Goal: Communication & Community: Answer question/provide support

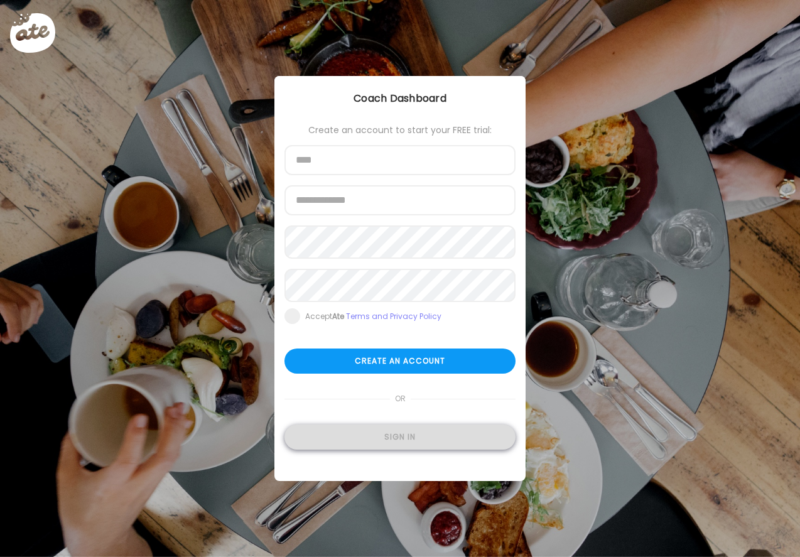
click at [357, 445] on div "Sign in" at bounding box center [399, 436] width 231 height 25
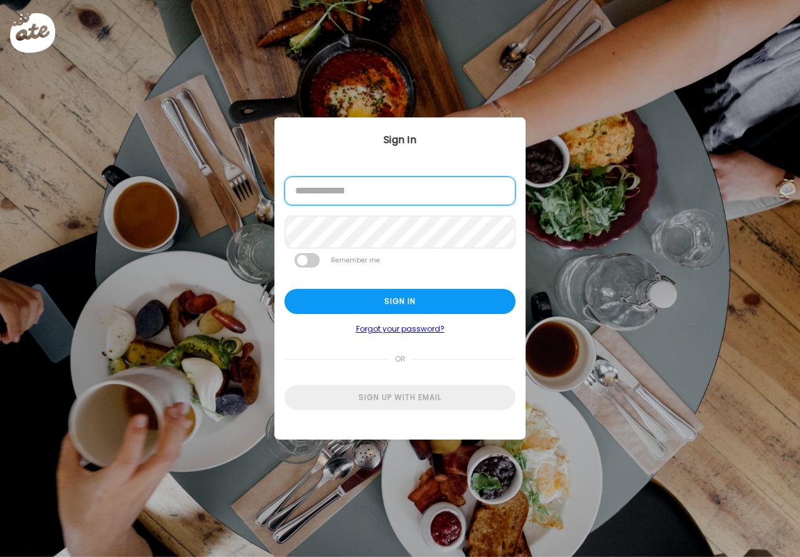
type input "**********"
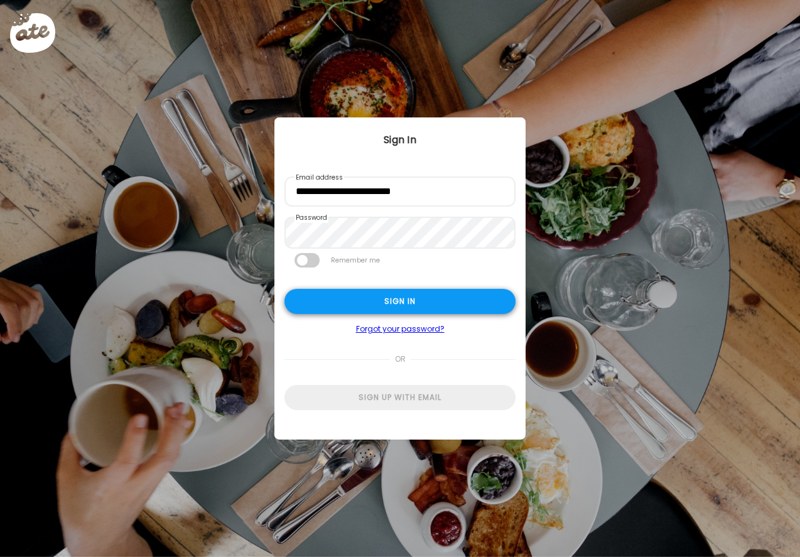
click at [337, 300] on div "Sign in" at bounding box center [399, 301] width 231 height 25
type textarea "**********"
type input "**********"
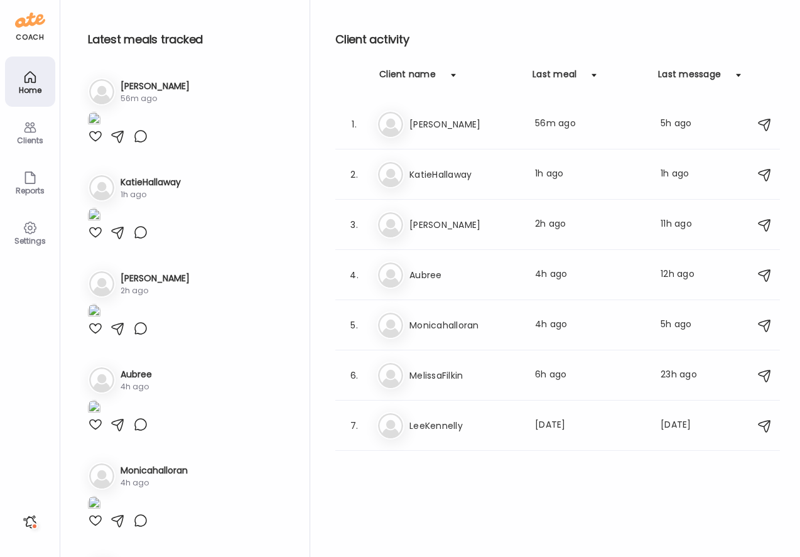
click at [27, 136] on div "Clients" at bounding box center [30, 140] width 45 height 8
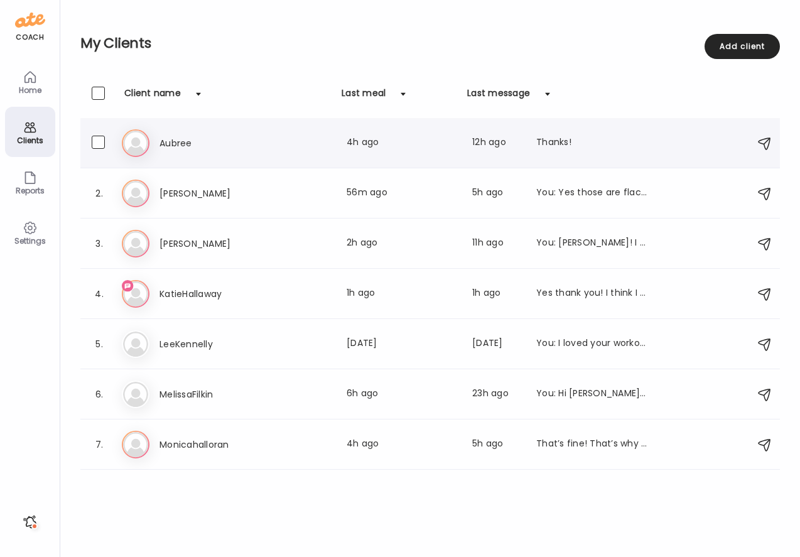
click at [260, 152] on div "Au Aubree Last meal: 4h ago Last message: 12h ago Thanks!" at bounding box center [432, 143] width 620 height 28
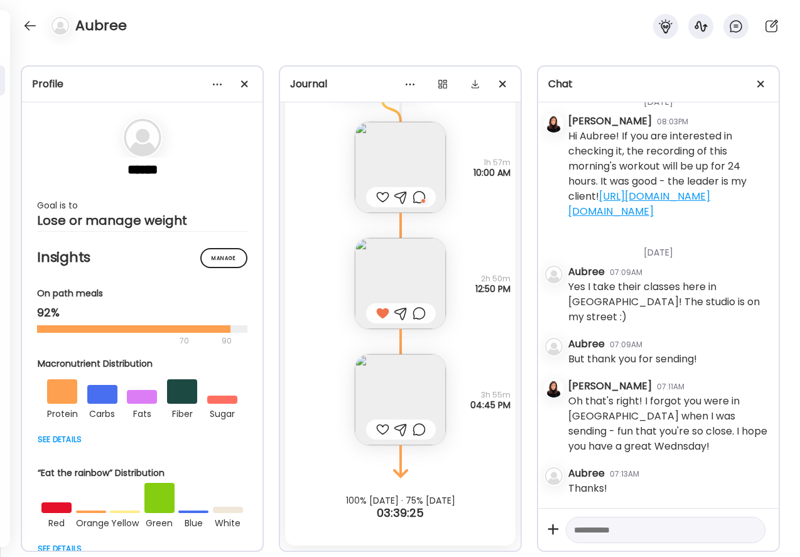
scroll to position [335, 0]
click at [23, 26] on div at bounding box center [30, 26] width 20 height 20
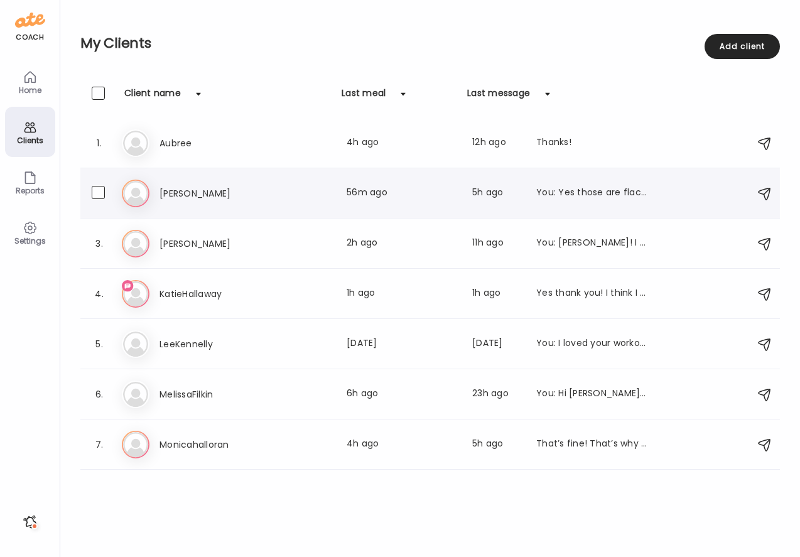
click at [184, 212] on div "2. [PERSON_NAME] Last meal: 56m ago Last message: 5h ago You: Yes those are fla…" at bounding box center [429, 193] width 699 height 50
click at [287, 208] on div "2. [PERSON_NAME] Last meal: 56m ago Last message: 5h ago You: Yes those are fla…" at bounding box center [429, 193] width 699 height 50
click at [215, 193] on h3 "[PERSON_NAME]" at bounding box center [214, 193] width 111 height 15
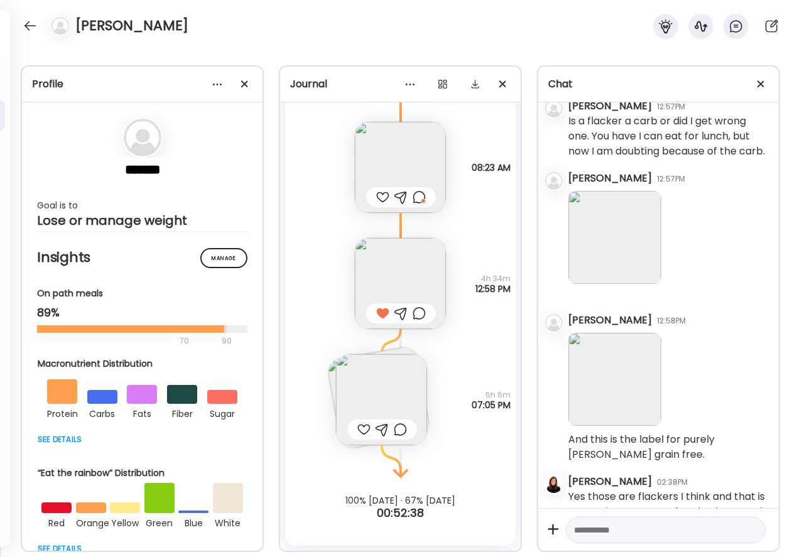
scroll to position [1709, 0]
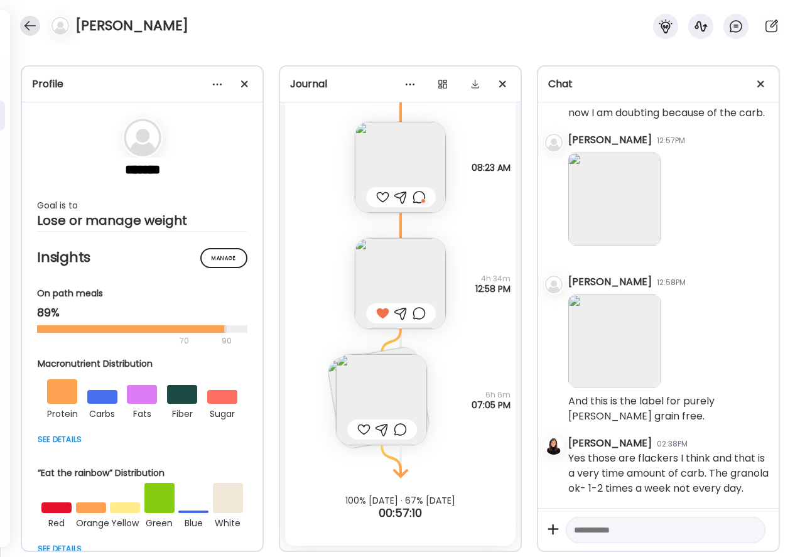
click at [28, 18] on div at bounding box center [30, 26] width 20 height 20
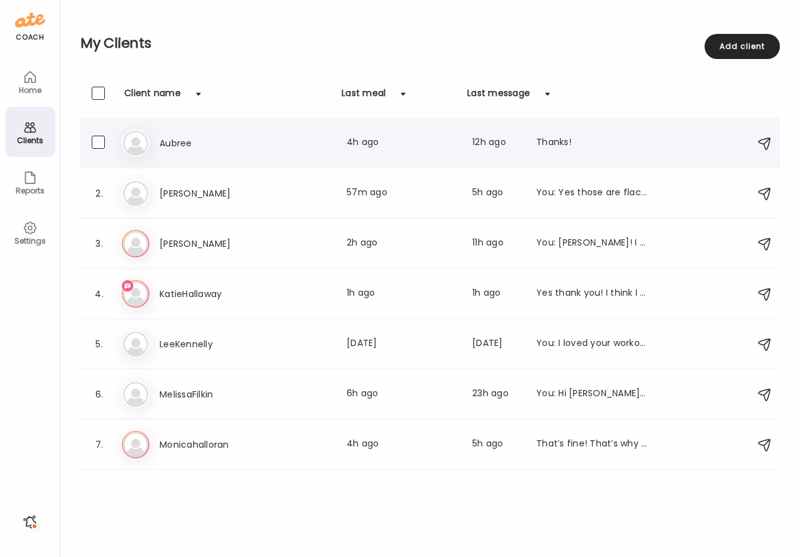
click at [161, 148] on h3 "Aubree" at bounding box center [214, 143] width 111 height 15
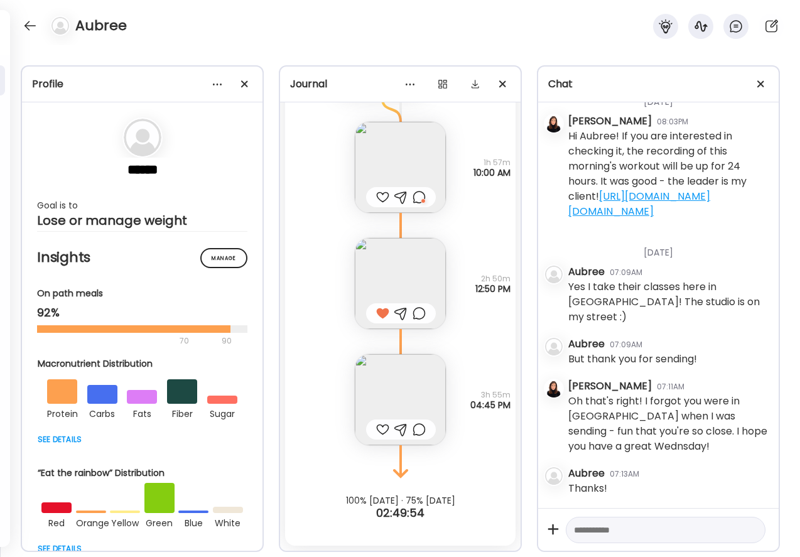
scroll to position [335, 0]
click at [406, 367] on img at bounding box center [400, 399] width 91 height 91
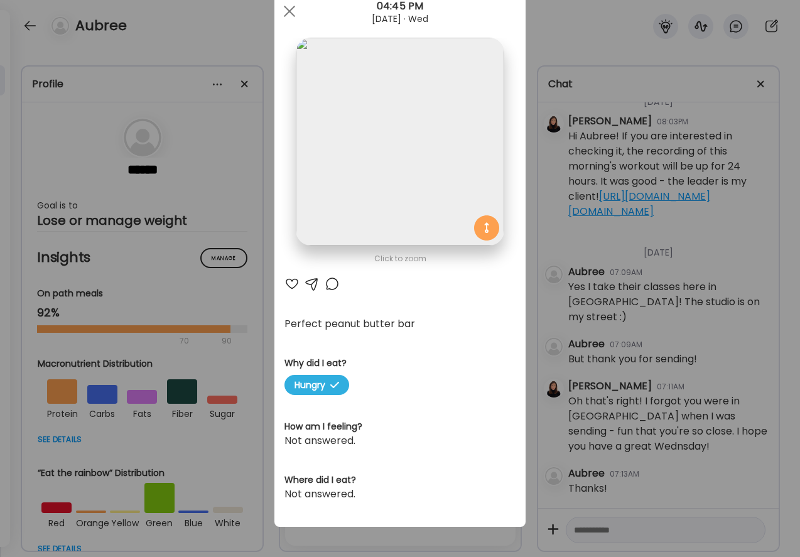
scroll to position [41, 0]
click at [291, 10] on div at bounding box center [289, 11] width 25 height 25
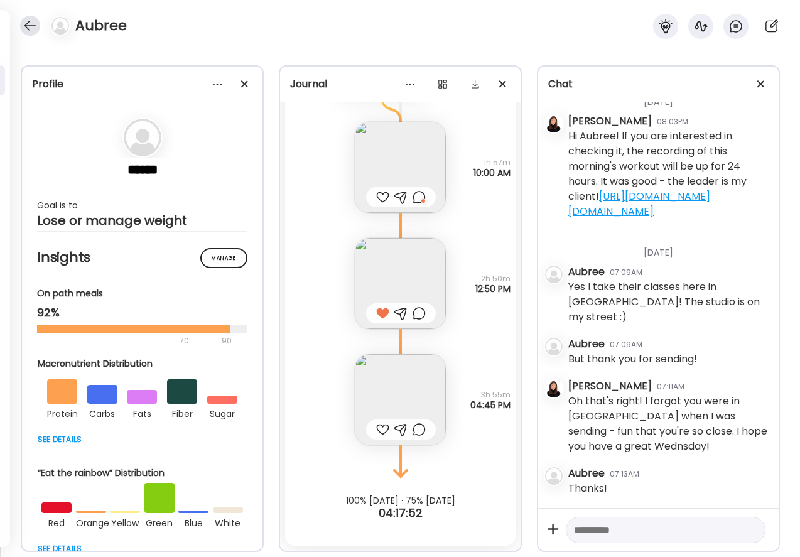
click at [34, 28] on div at bounding box center [30, 26] width 20 height 20
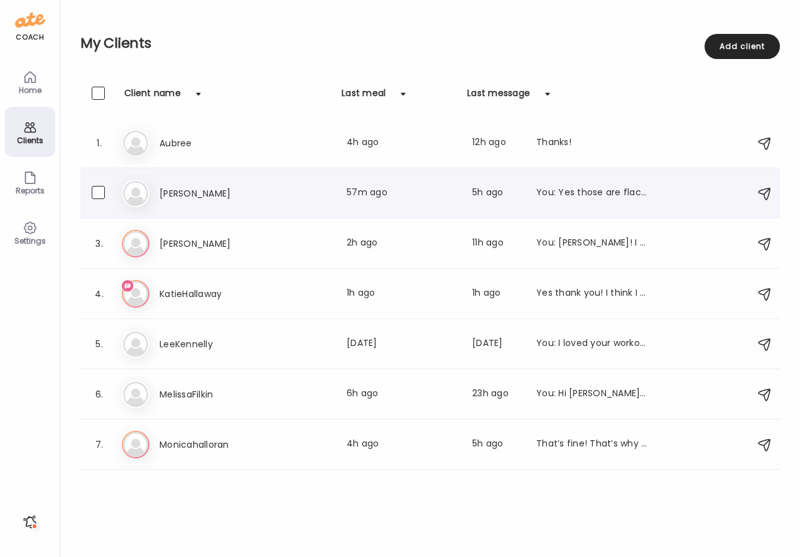
click at [155, 205] on div "[PERSON_NAME] Last meal: 57m ago Last message: 5h ago You: Yes those are flacke…" at bounding box center [432, 194] width 620 height 28
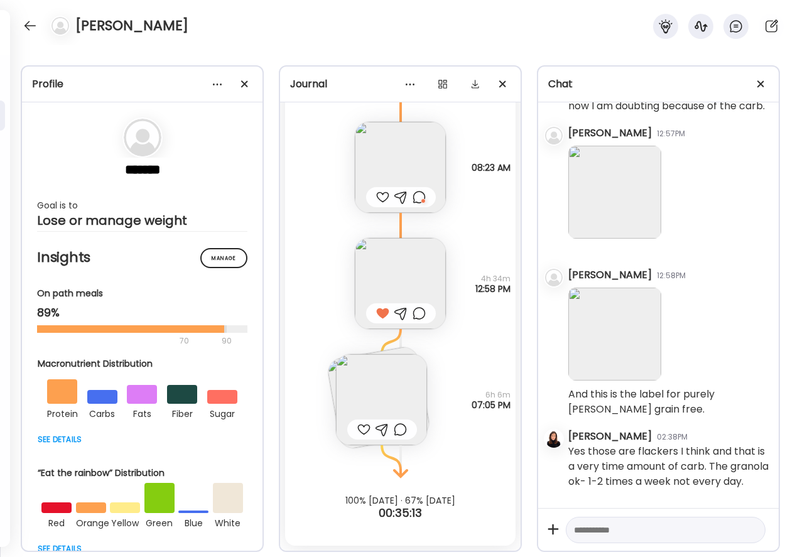
scroll to position [1709, 0]
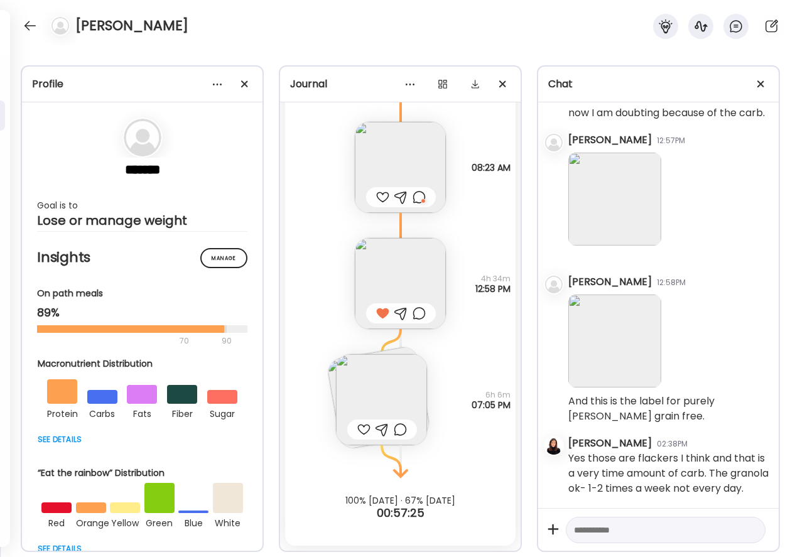
click at [379, 387] on img at bounding box center [381, 399] width 91 height 91
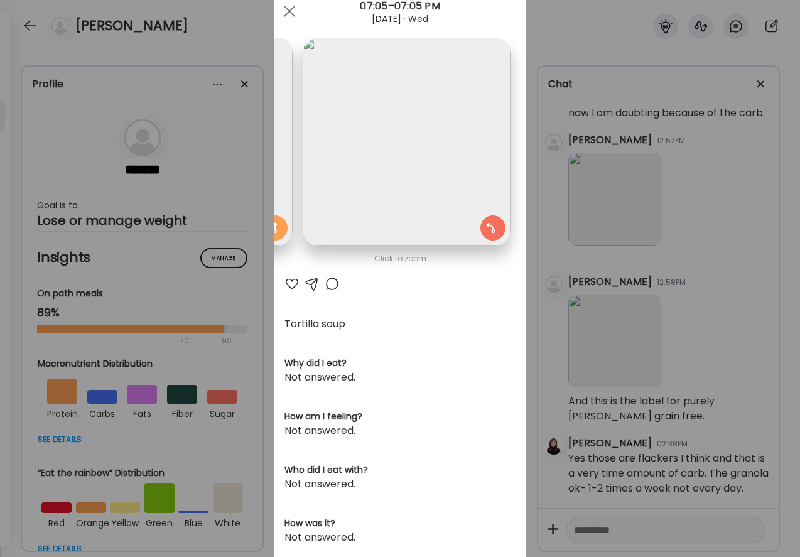
click at [292, 280] on div at bounding box center [291, 283] width 15 height 15
click at [329, 286] on div at bounding box center [332, 283] width 15 height 15
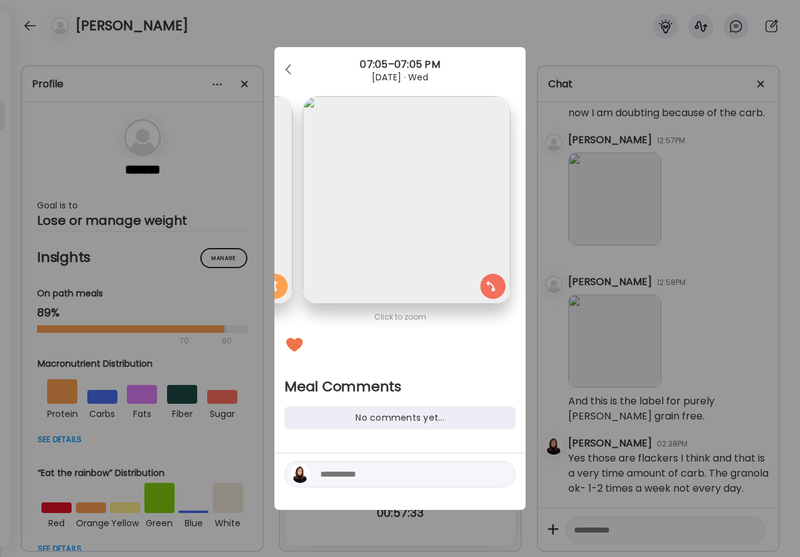
scroll to position [0, 0]
click at [348, 476] on textarea at bounding box center [405, 474] width 170 height 15
type textarea "**********"
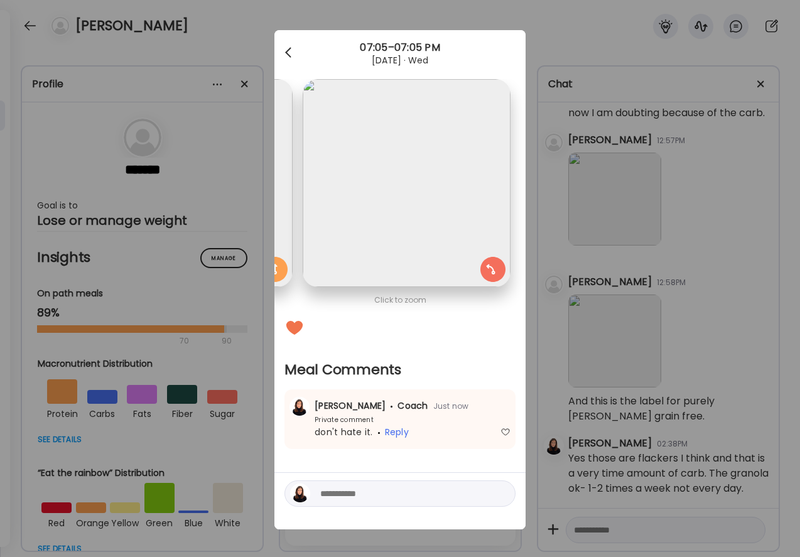
click at [291, 49] on div at bounding box center [289, 52] width 25 height 25
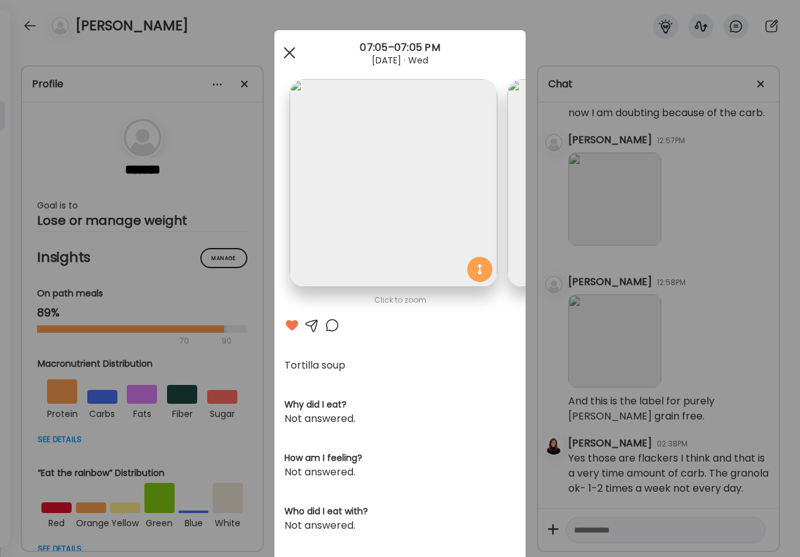
click at [289, 48] on div at bounding box center [289, 52] width 25 height 25
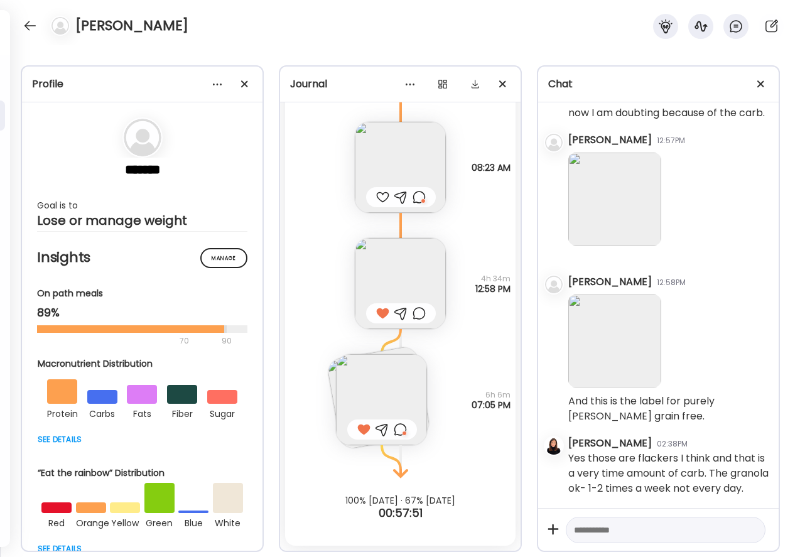
click at [25, 15] on div "[PERSON_NAME]" at bounding box center [400, 22] width 800 height 45
click at [28, 29] on div at bounding box center [30, 26] width 20 height 20
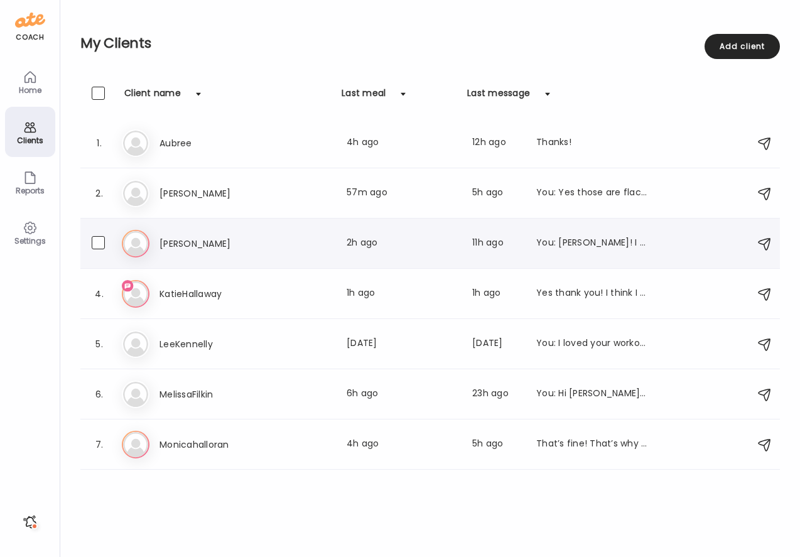
click at [181, 232] on div "Je [PERSON_NAME] Last meal: 2h ago Last message: 11h ago You: [PERSON_NAME]! I …" at bounding box center [432, 244] width 620 height 28
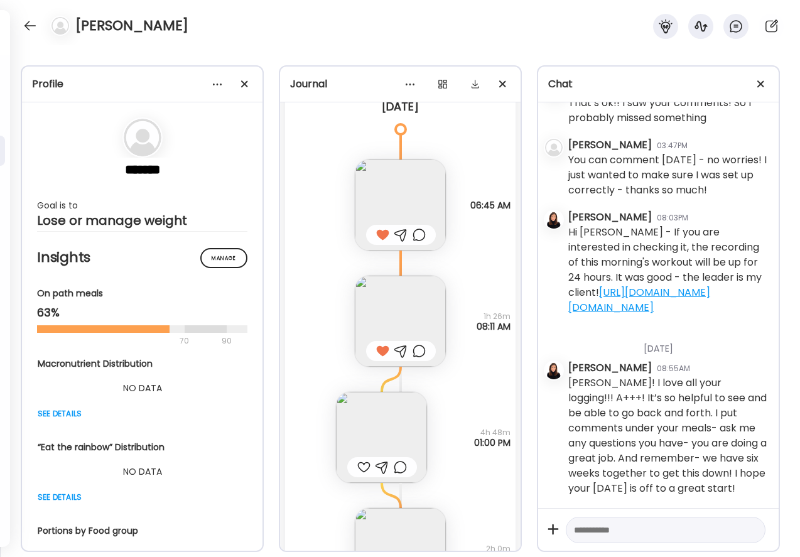
scroll to position [3030, 0]
click at [380, 433] on img at bounding box center [381, 437] width 91 height 91
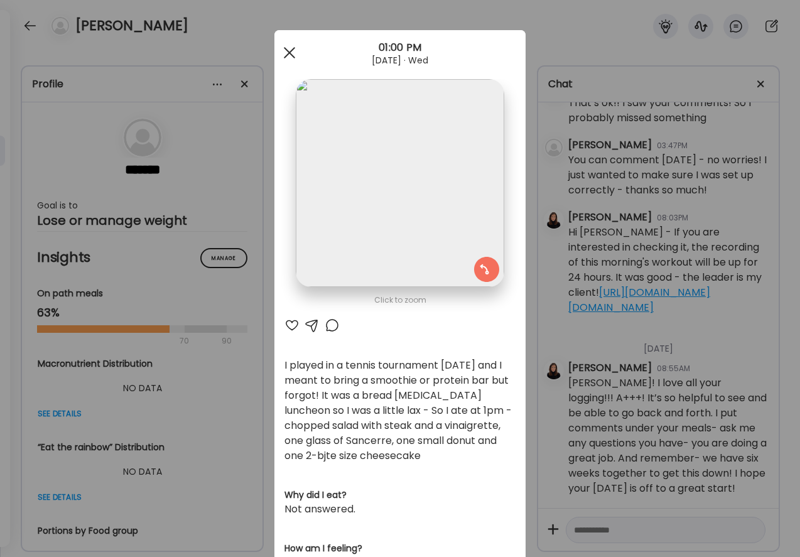
scroll to position [0, 0]
click at [295, 57] on div at bounding box center [289, 52] width 25 height 25
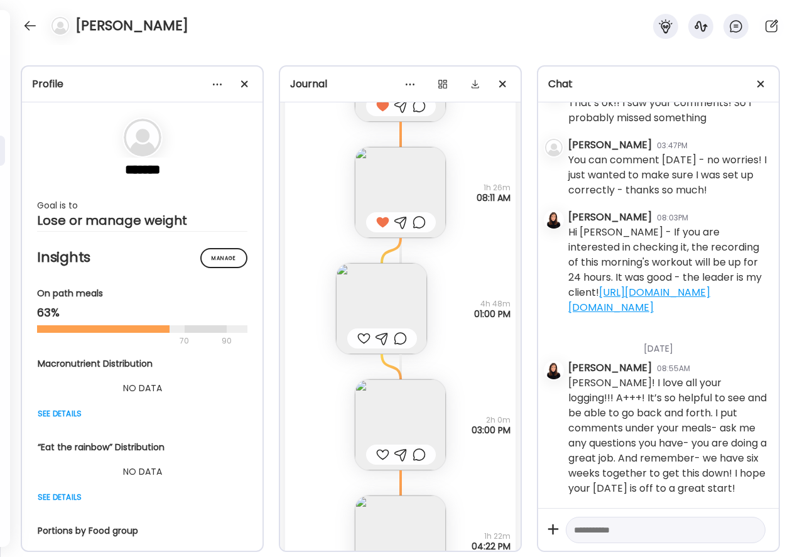
scroll to position [3159, 0]
click at [397, 421] on img at bounding box center [400, 425] width 91 height 91
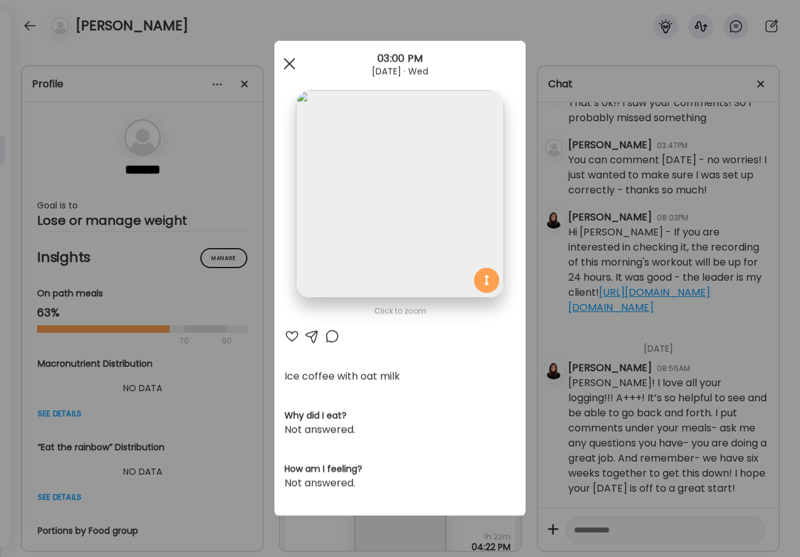
click at [288, 69] on div at bounding box center [289, 63] width 25 height 25
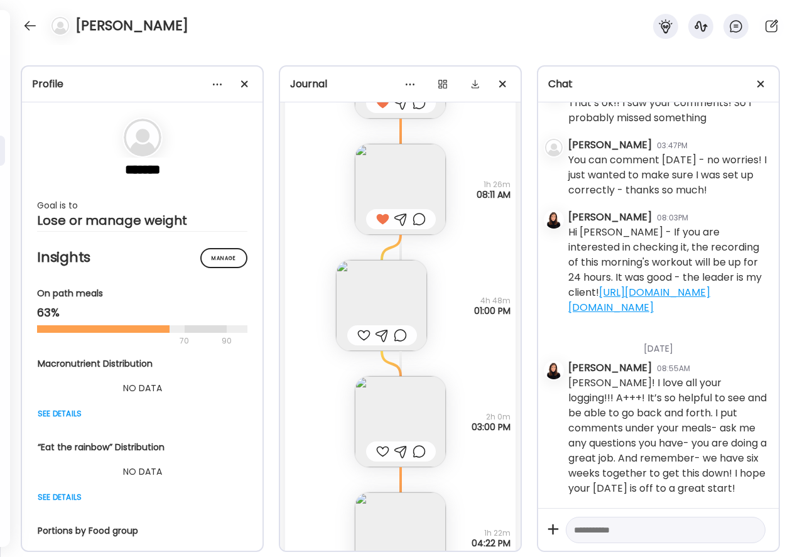
scroll to position [3158, 0]
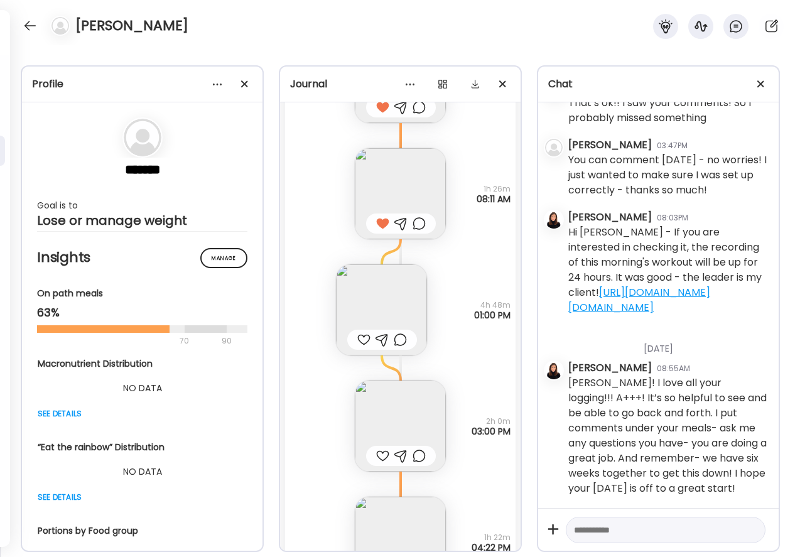
click at [366, 338] on div at bounding box center [363, 339] width 13 height 15
click at [398, 340] on div at bounding box center [400, 339] width 13 height 15
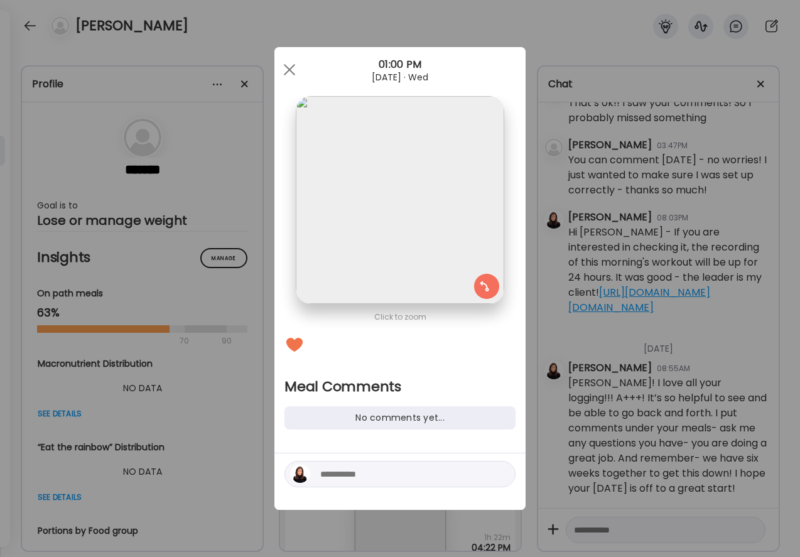
scroll to position [0, 0]
click at [367, 267] on img at bounding box center [400, 200] width 208 height 208
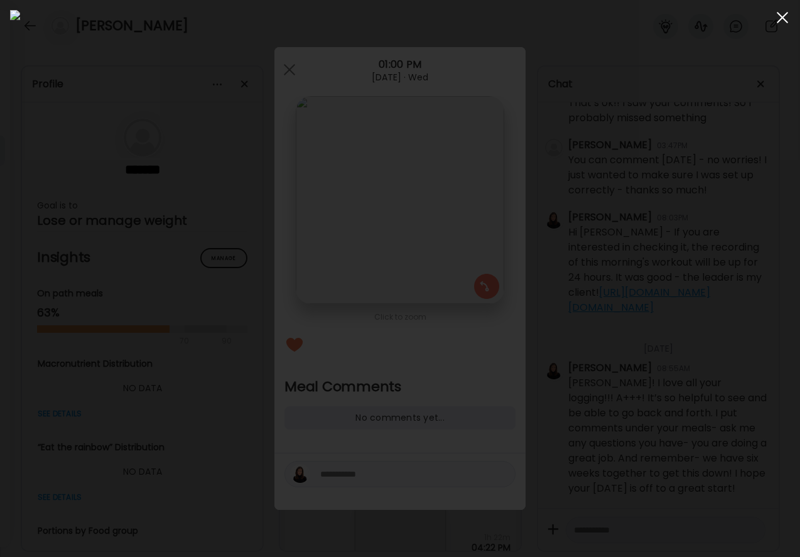
click at [787, 19] on div at bounding box center [782, 17] width 25 height 25
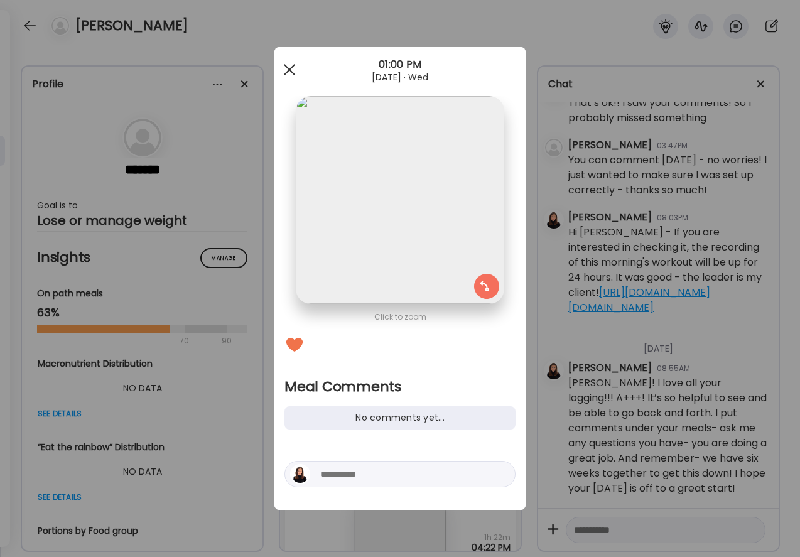
click at [288, 66] on div at bounding box center [289, 69] width 25 height 25
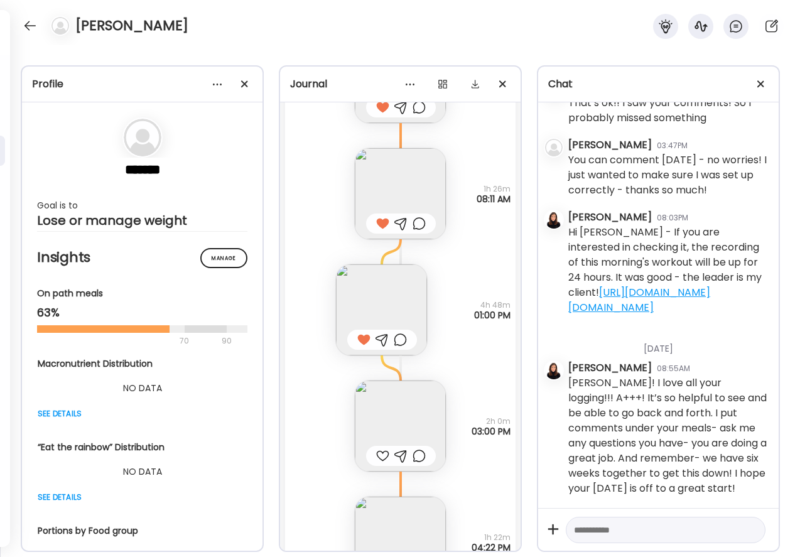
click at [387, 304] on img at bounding box center [381, 309] width 91 height 91
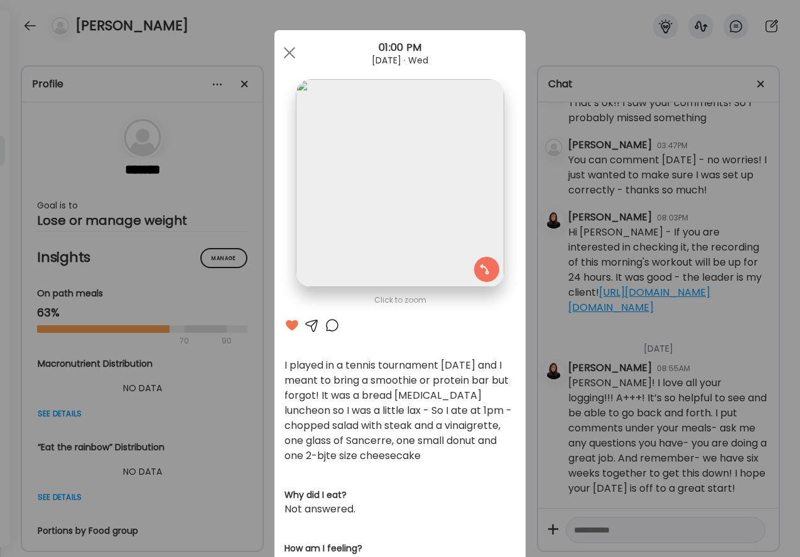
click at [387, 304] on section at bounding box center [399, 197] width 251 height 236
click at [331, 325] on div at bounding box center [332, 325] width 15 height 15
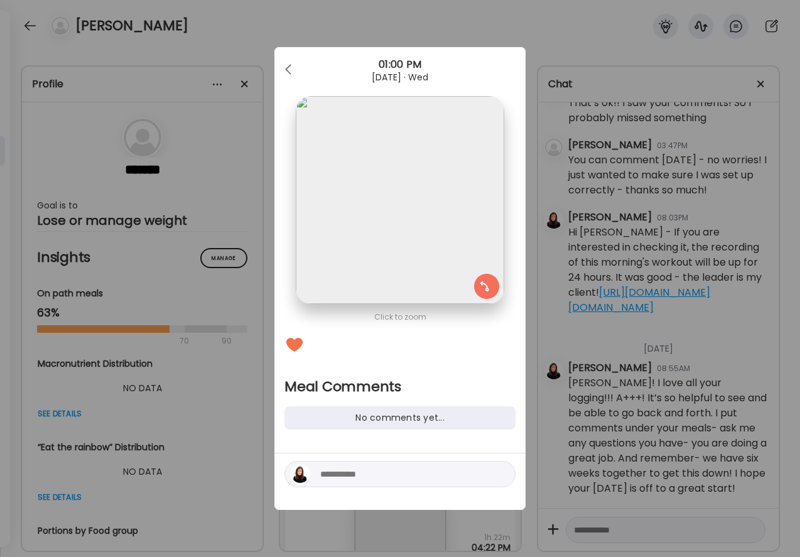
click at [330, 481] on textarea at bounding box center [405, 474] width 170 height 15
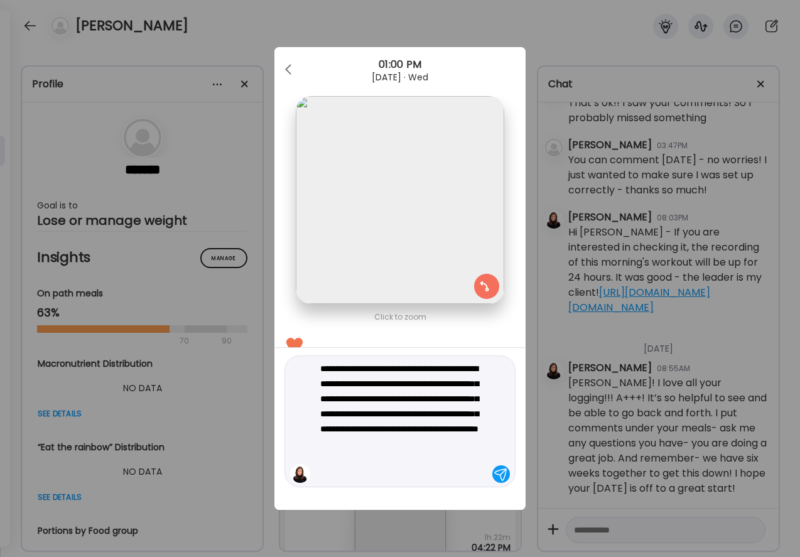
type textarea "**********"
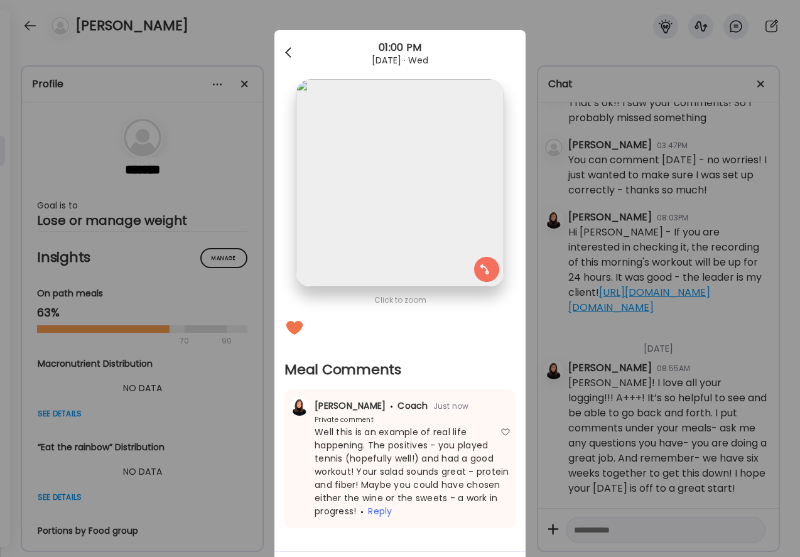
click at [288, 49] on div at bounding box center [289, 52] width 25 height 25
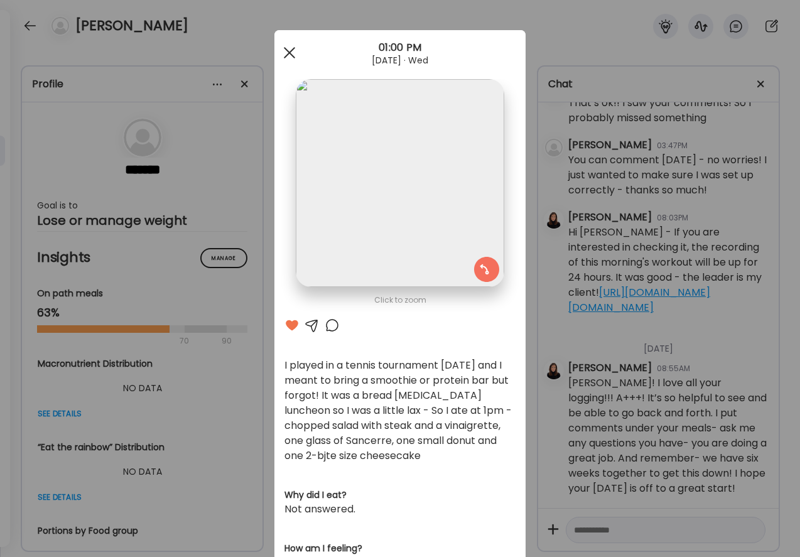
click at [287, 51] on span at bounding box center [289, 52] width 11 height 11
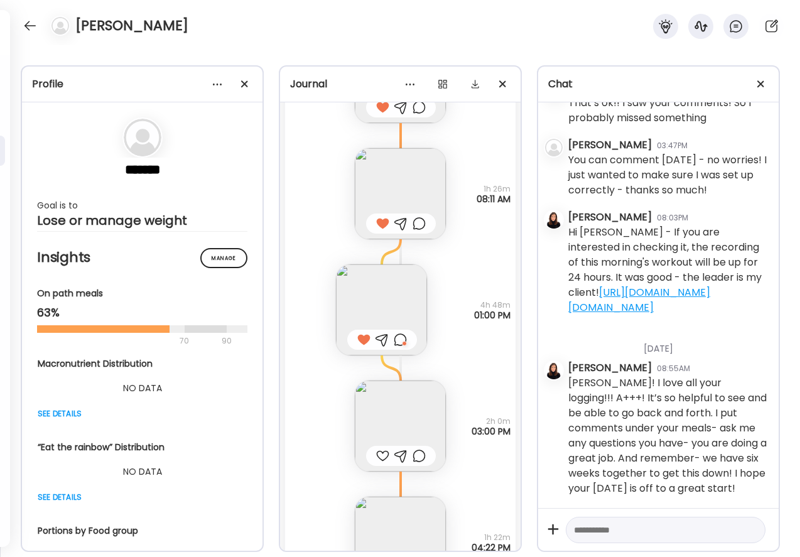
click at [386, 415] on img at bounding box center [400, 426] width 91 height 91
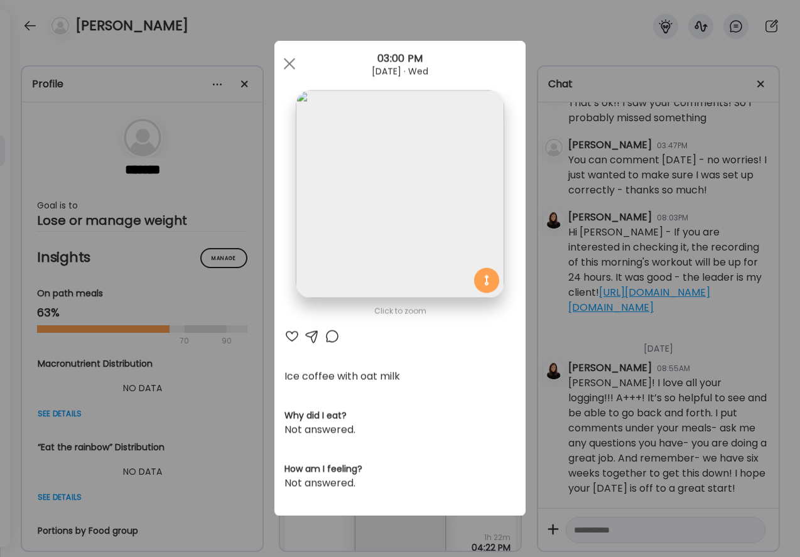
click at [293, 336] on div at bounding box center [291, 336] width 15 height 15
click at [290, 334] on div at bounding box center [291, 336] width 15 height 15
click at [332, 335] on div at bounding box center [332, 336] width 15 height 15
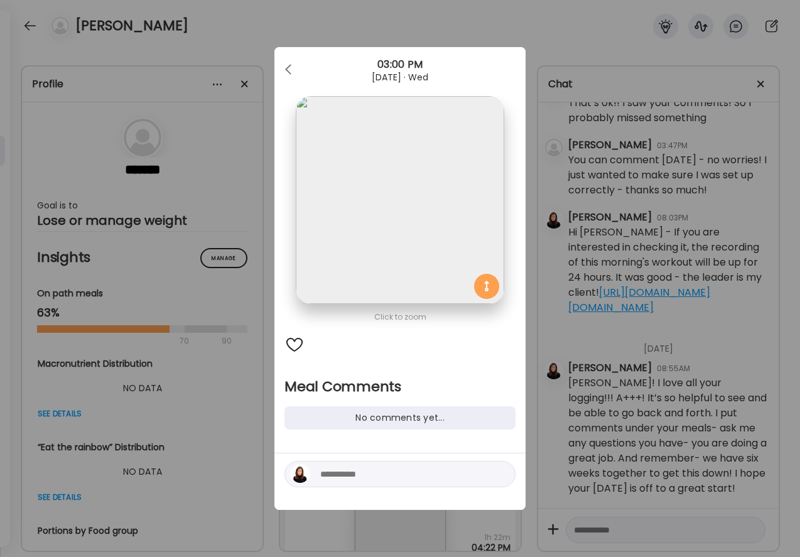
click at [350, 472] on textarea at bounding box center [405, 474] width 170 height 15
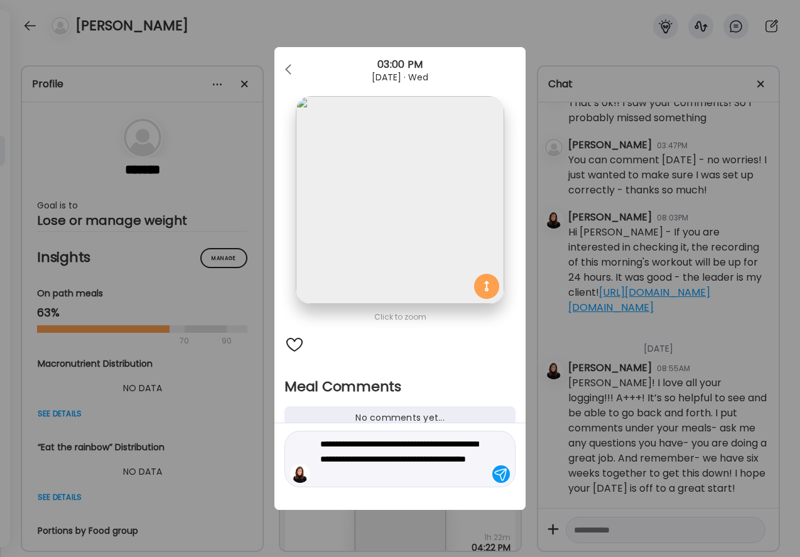
type textarea "**********"
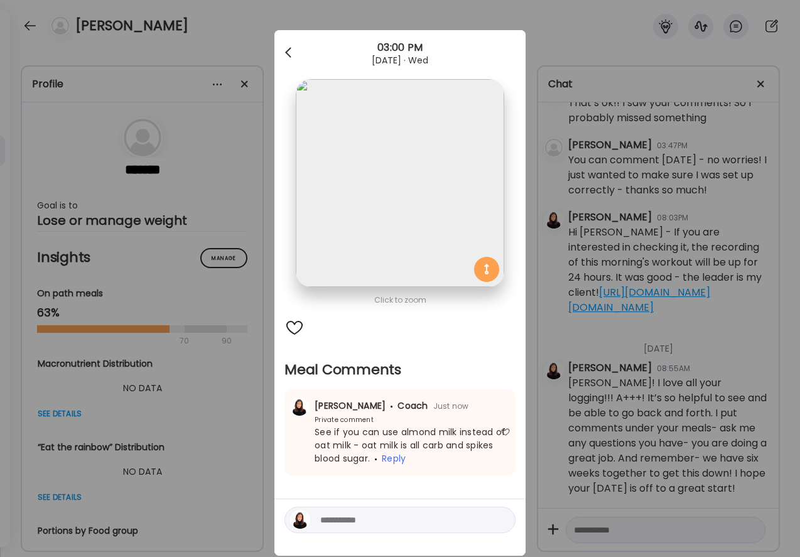
click at [288, 56] on div at bounding box center [289, 52] width 25 height 25
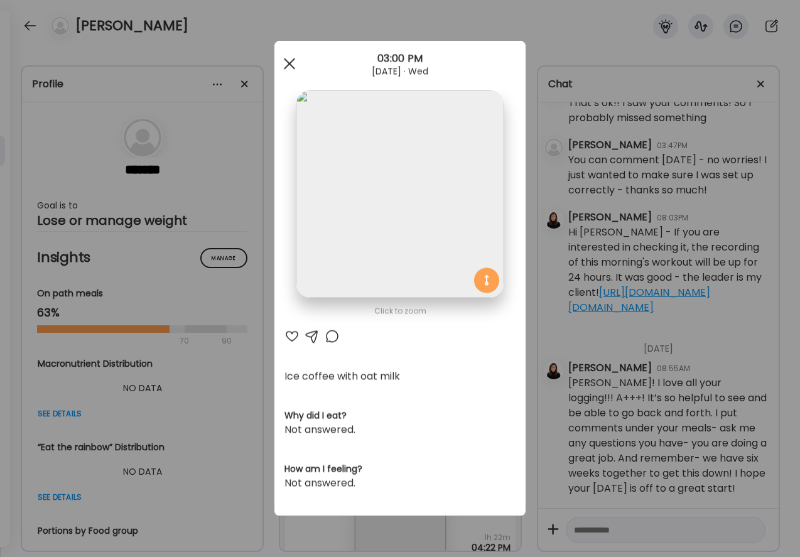
click at [289, 57] on div at bounding box center [289, 63] width 25 height 25
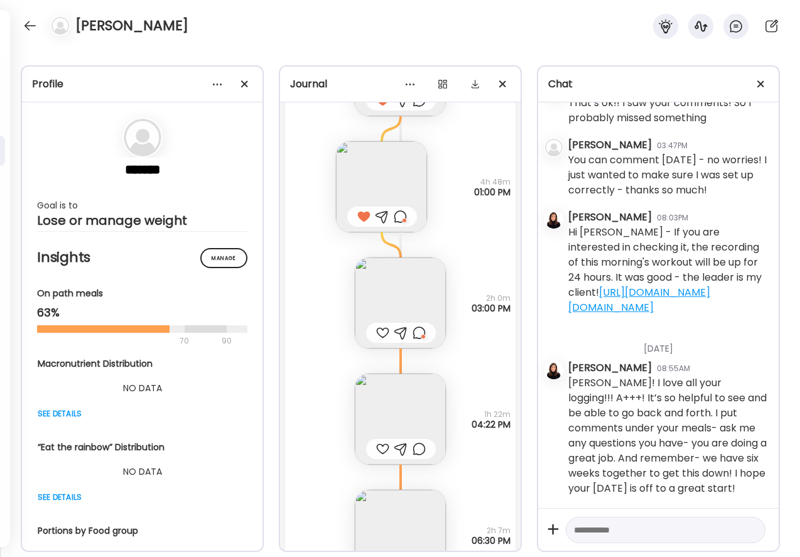
scroll to position [3285, 0]
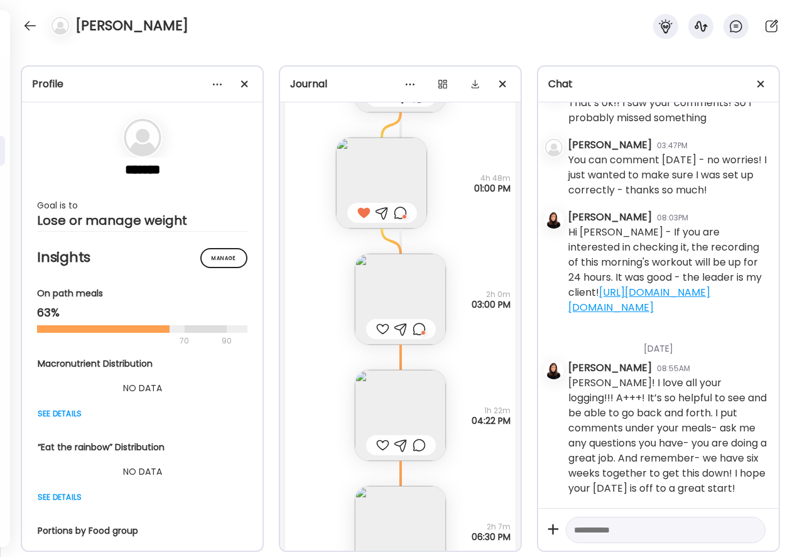
click at [381, 431] on img at bounding box center [400, 415] width 91 height 91
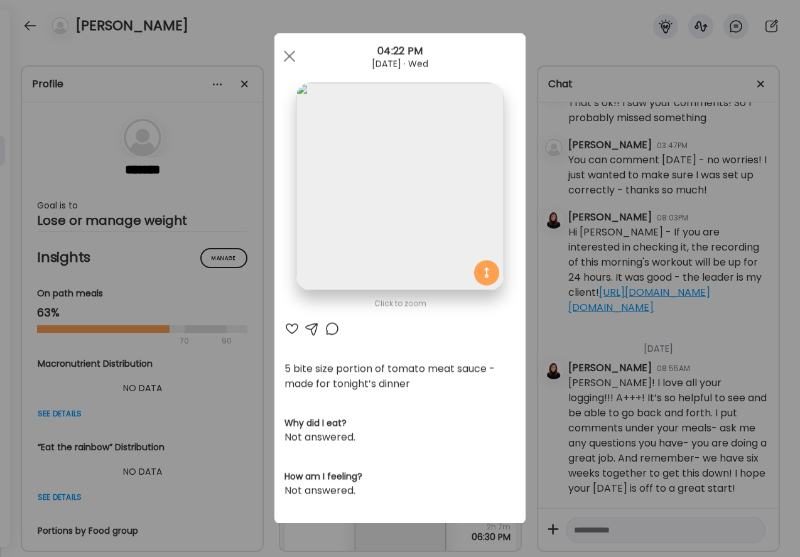
click at [283, 329] on div "Click to zoom AteMate AI 5 bite size portion of tomato meat sauce - made for to…" at bounding box center [399, 279] width 251 height 490
click at [288, 329] on div at bounding box center [291, 328] width 15 height 15
click at [291, 56] on div at bounding box center [289, 56] width 25 height 25
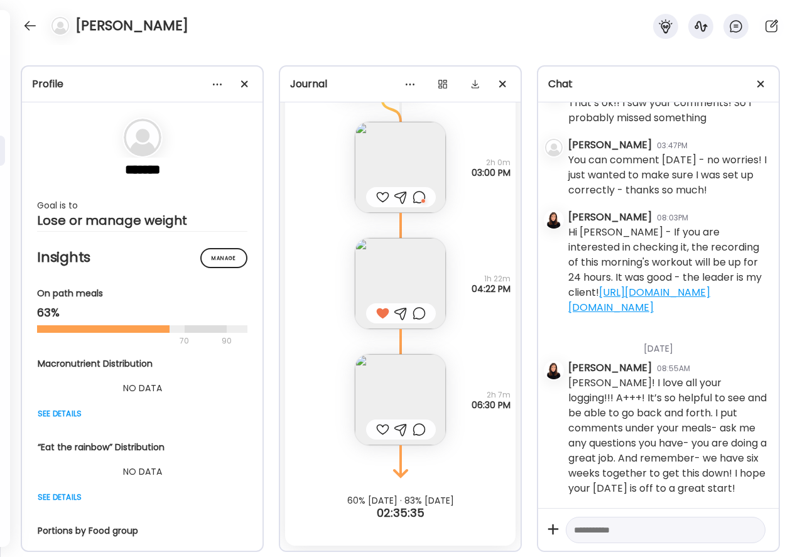
scroll to position [3417, 0]
click at [399, 402] on img at bounding box center [400, 399] width 91 height 91
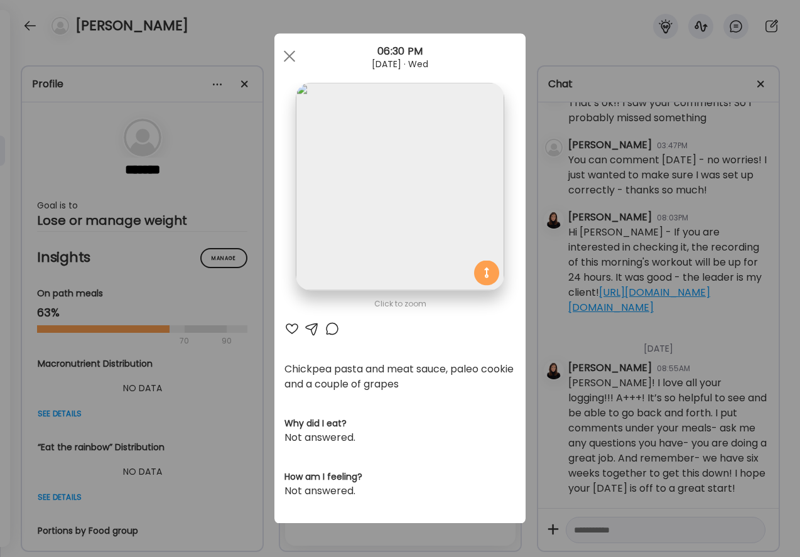
click at [293, 326] on div at bounding box center [291, 328] width 15 height 15
click at [331, 330] on div at bounding box center [332, 328] width 15 height 15
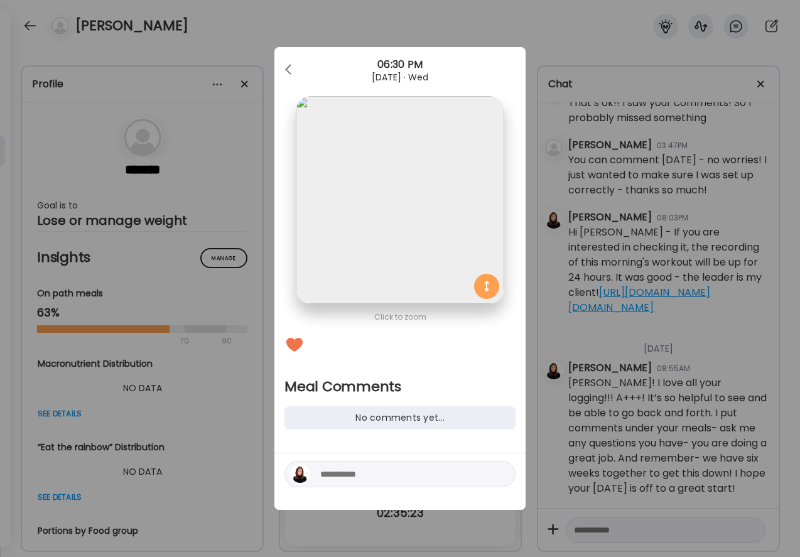
click at [344, 471] on textarea at bounding box center [405, 474] width 170 height 15
click at [369, 190] on img at bounding box center [400, 200] width 208 height 208
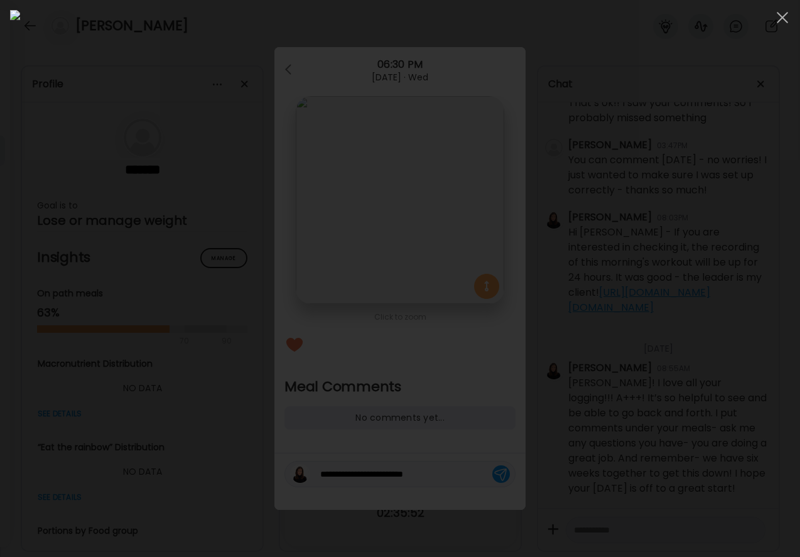
click at [369, 190] on img at bounding box center [400, 278] width 780 height 537
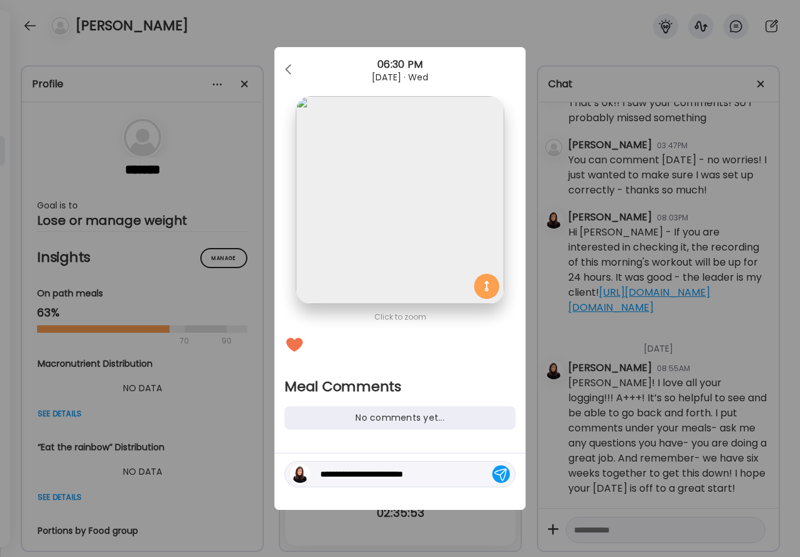
click at [369, 191] on img at bounding box center [400, 200] width 208 height 208
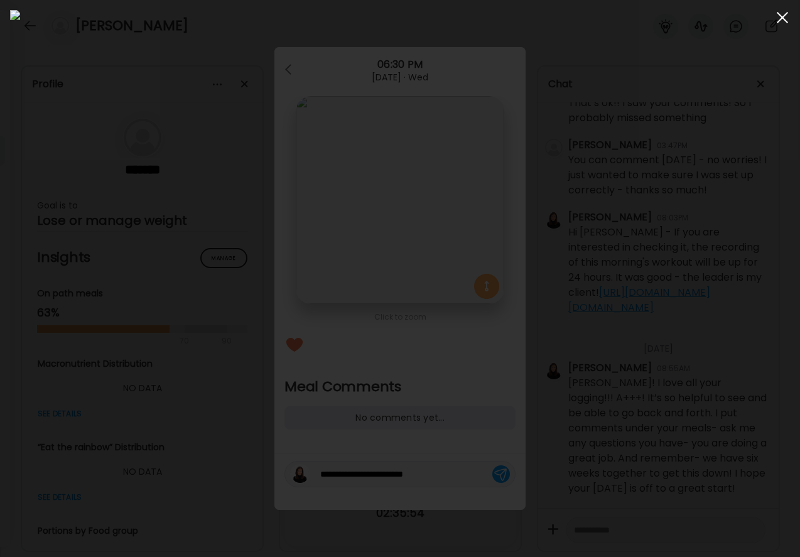
click at [786, 14] on span at bounding box center [782, 17] width 11 height 11
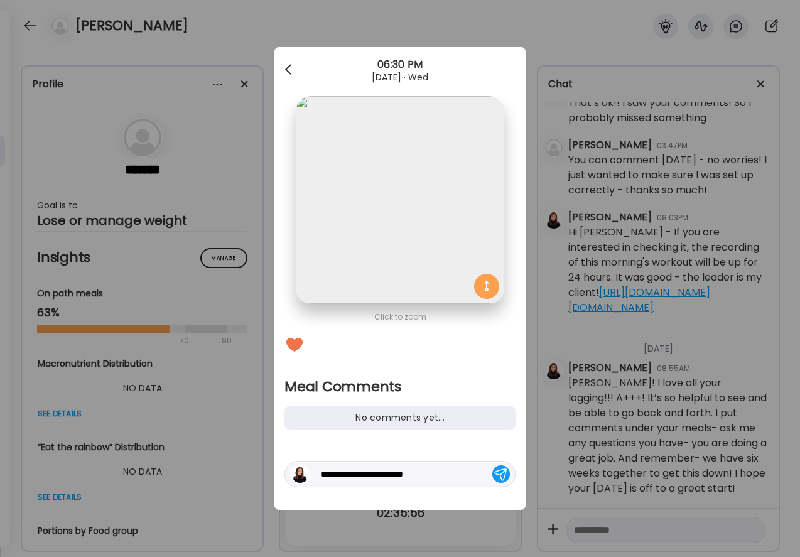
click at [281, 62] on div at bounding box center [289, 69] width 25 height 25
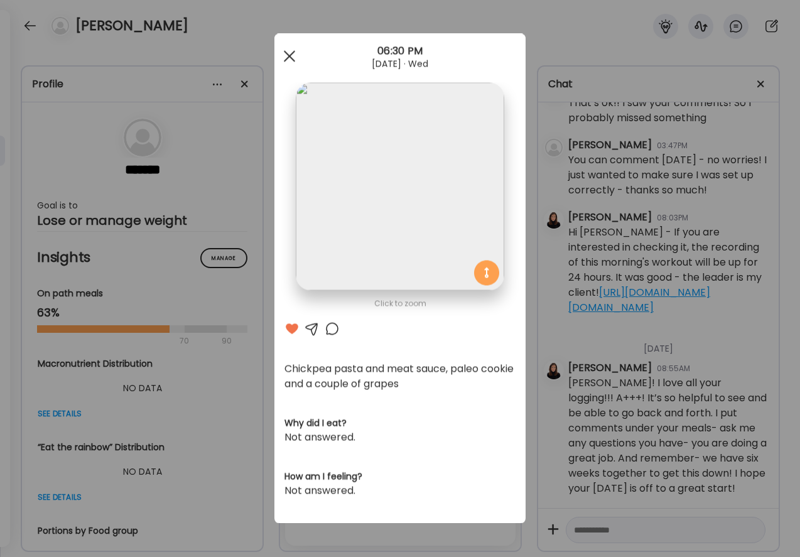
click at [289, 51] on div at bounding box center [289, 56] width 25 height 25
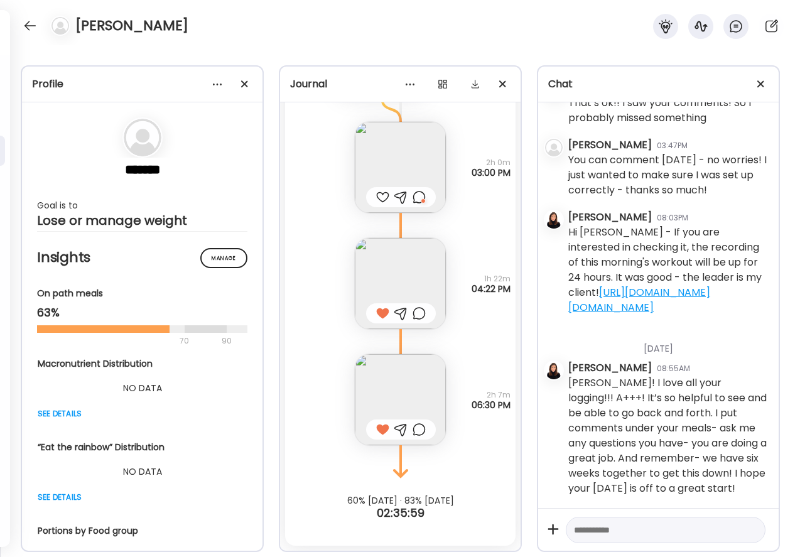
click at [419, 424] on div at bounding box center [419, 429] width 13 height 15
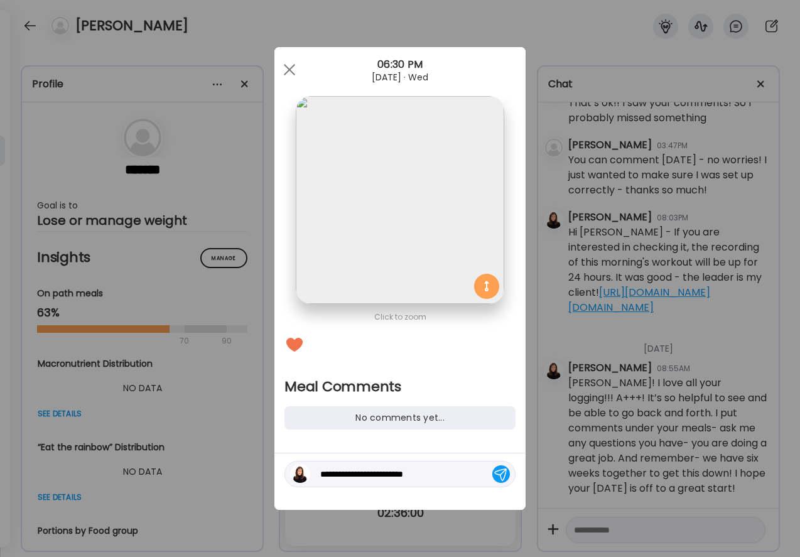
click at [435, 477] on textarea "**********" at bounding box center [405, 474] width 170 height 15
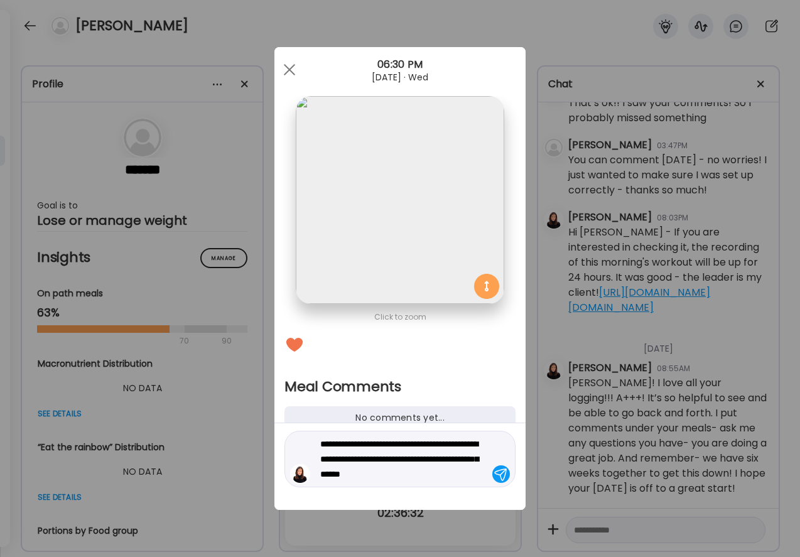
type textarea "**********"
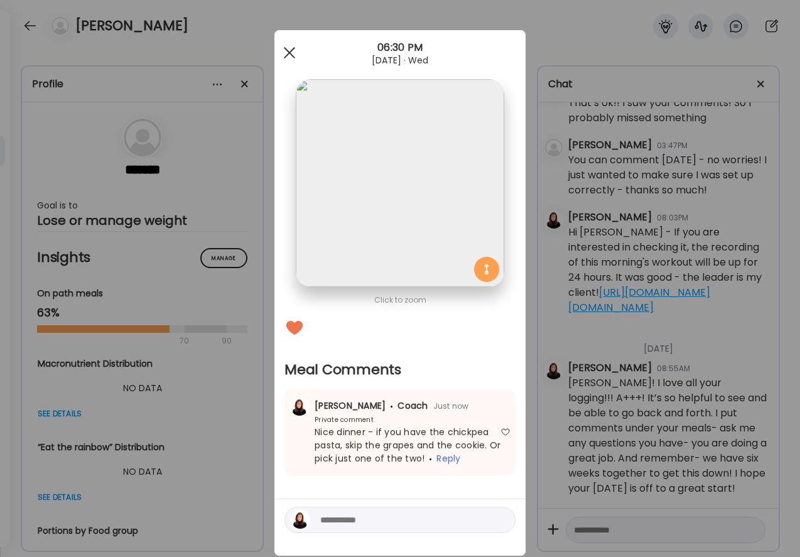
click at [286, 52] on div at bounding box center [289, 52] width 25 height 25
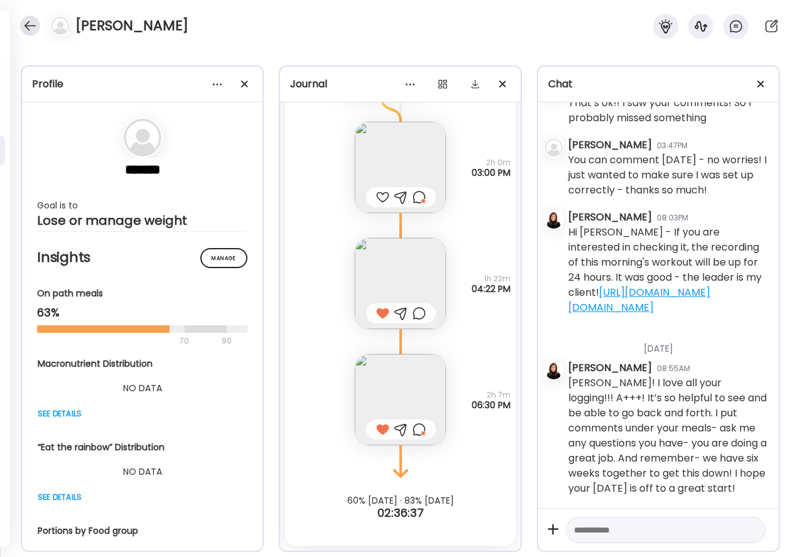
click at [24, 23] on div at bounding box center [30, 26] width 20 height 20
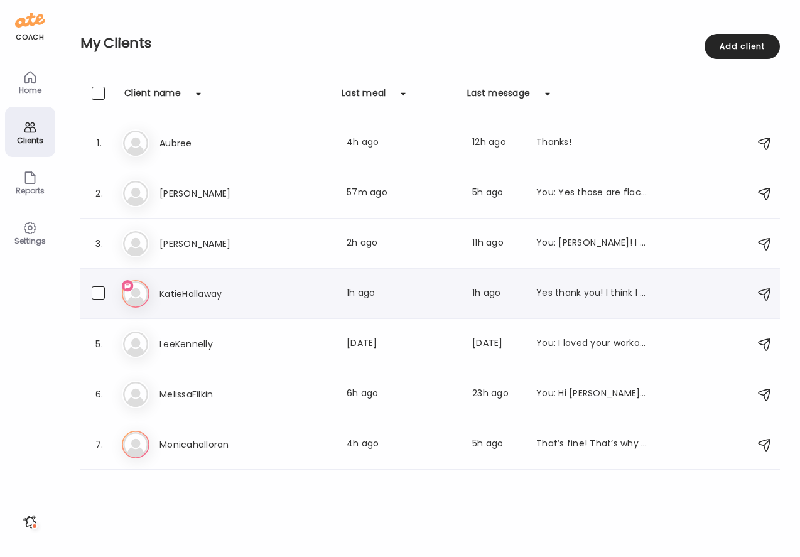
click at [165, 287] on h3 "KatieHallaway" at bounding box center [214, 293] width 111 height 15
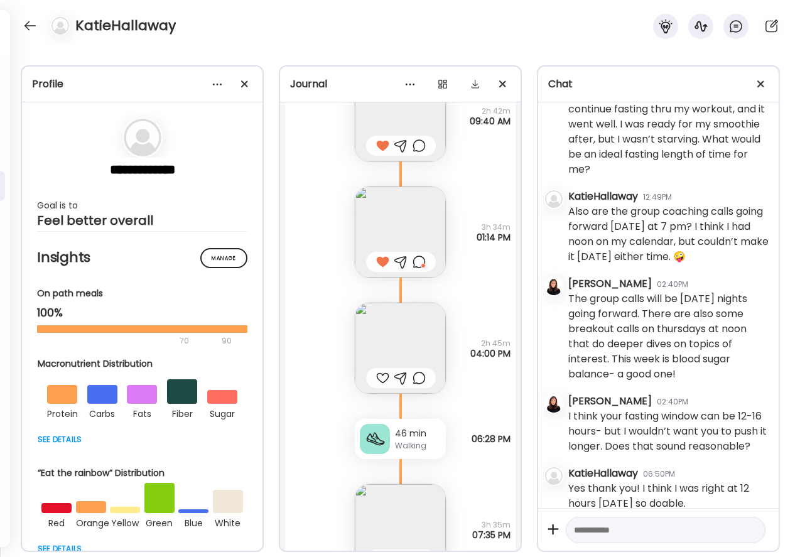
scroll to position [7665, 0]
click at [381, 369] on div at bounding box center [382, 376] width 13 height 15
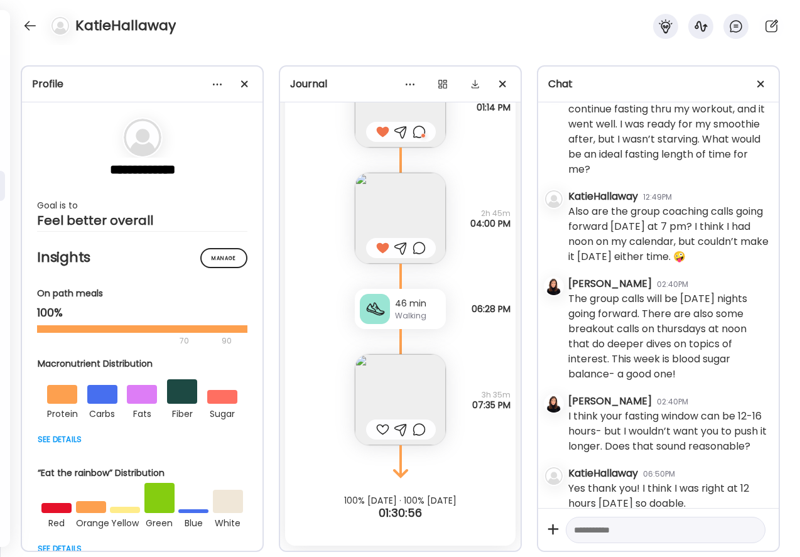
scroll to position [7793, 0]
click at [381, 396] on img at bounding box center [400, 399] width 91 height 91
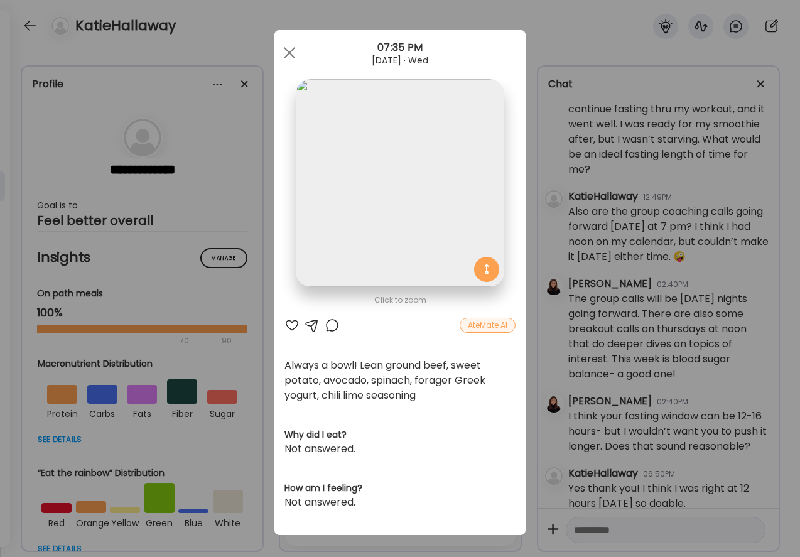
click at [293, 324] on div at bounding box center [291, 325] width 15 height 15
click at [332, 325] on div at bounding box center [332, 325] width 15 height 15
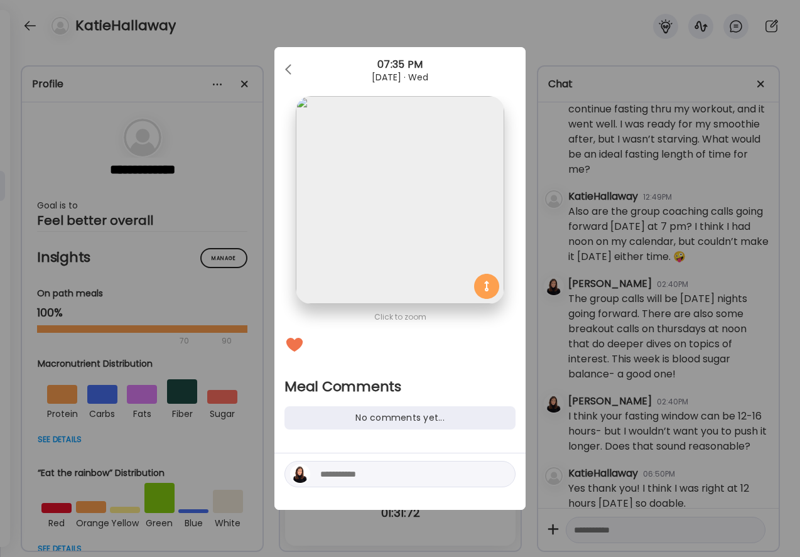
click at [355, 480] on textarea at bounding box center [405, 474] width 170 height 15
type textarea "**********"
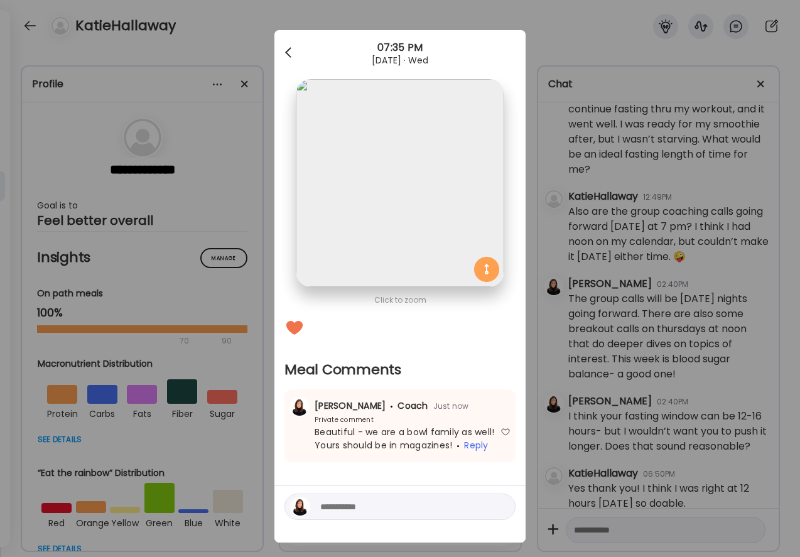
click at [294, 48] on div at bounding box center [289, 52] width 25 height 25
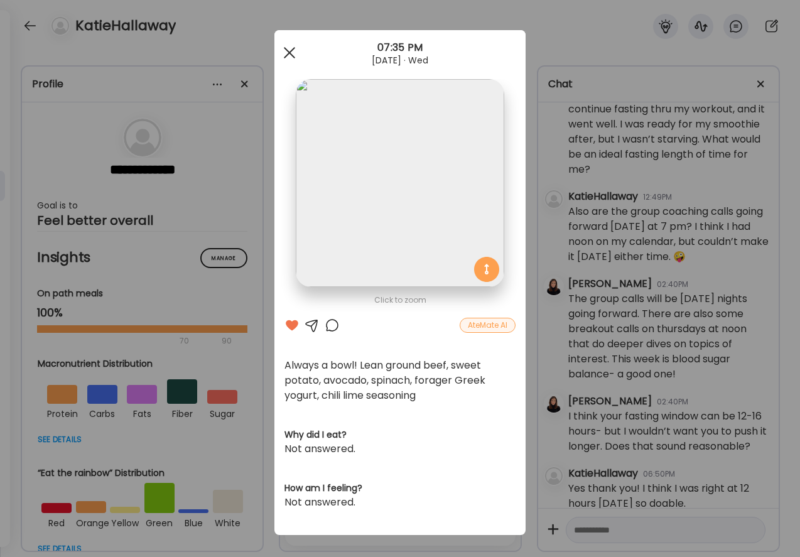
click at [293, 50] on span at bounding box center [289, 52] width 11 height 11
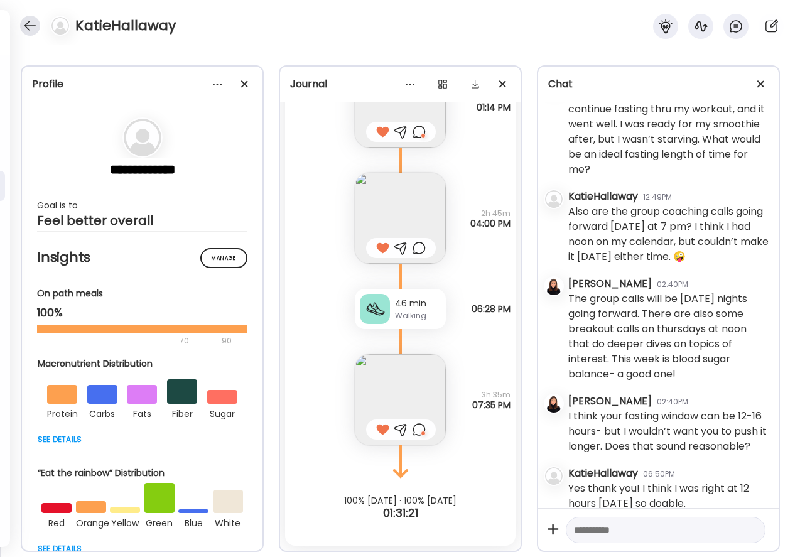
click at [33, 28] on div at bounding box center [30, 26] width 20 height 20
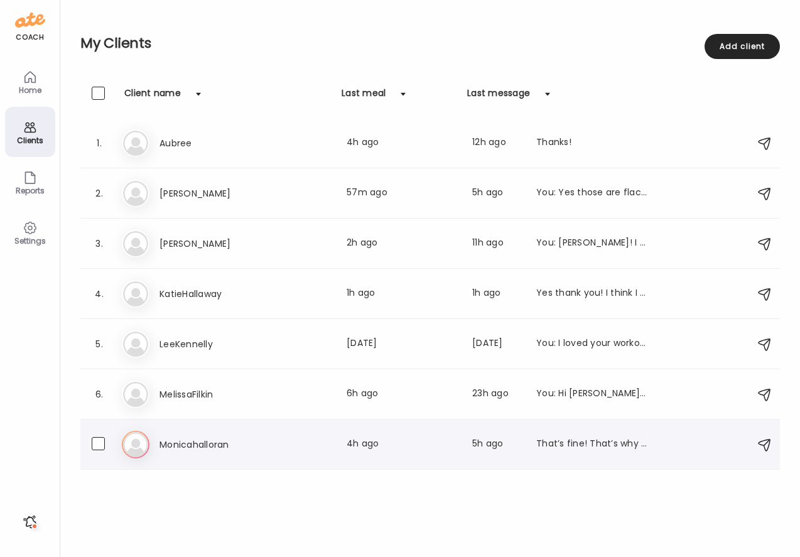
click at [192, 440] on h3 "Monicahalloran" at bounding box center [214, 444] width 111 height 15
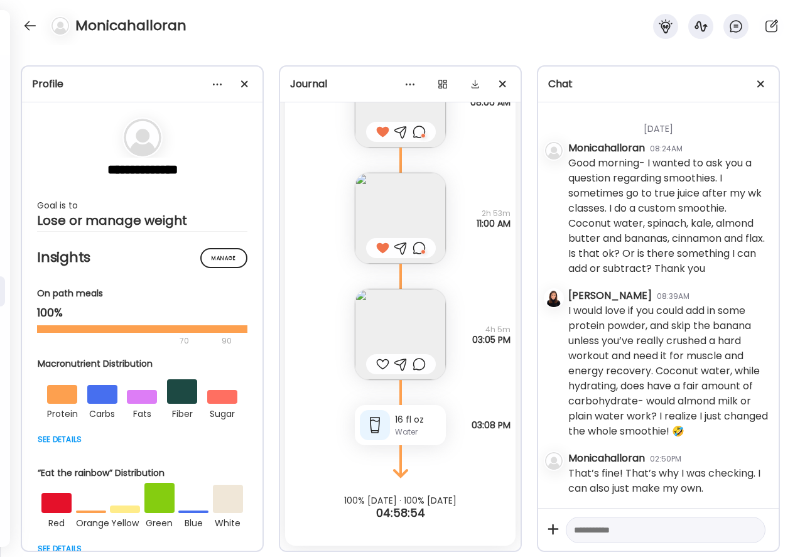
scroll to position [10, 0]
click at [402, 322] on img at bounding box center [400, 334] width 91 height 91
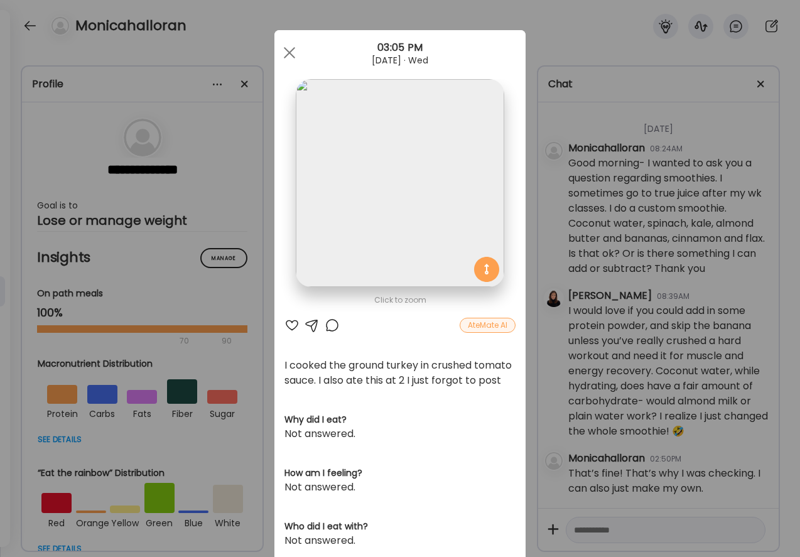
click at [402, 322] on div "Click to zoom AteMate AI I cooked the ground turkey in crushed tomato sauce. I …" at bounding box center [399, 355] width 251 height 650
click at [289, 328] on div at bounding box center [291, 325] width 15 height 15
click at [289, 48] on div at bounding box center [289, 52] width 25 height 25
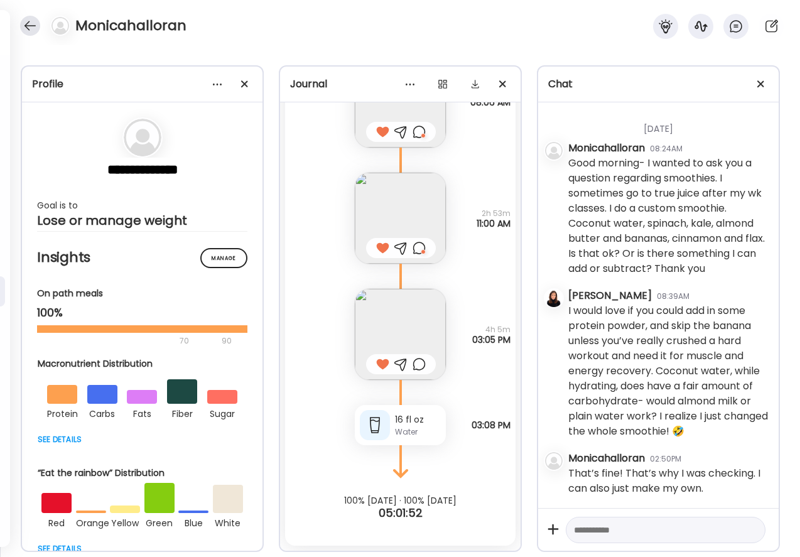
click at [24, 19] on div at bounding box center [30, 26] width 20 height 20
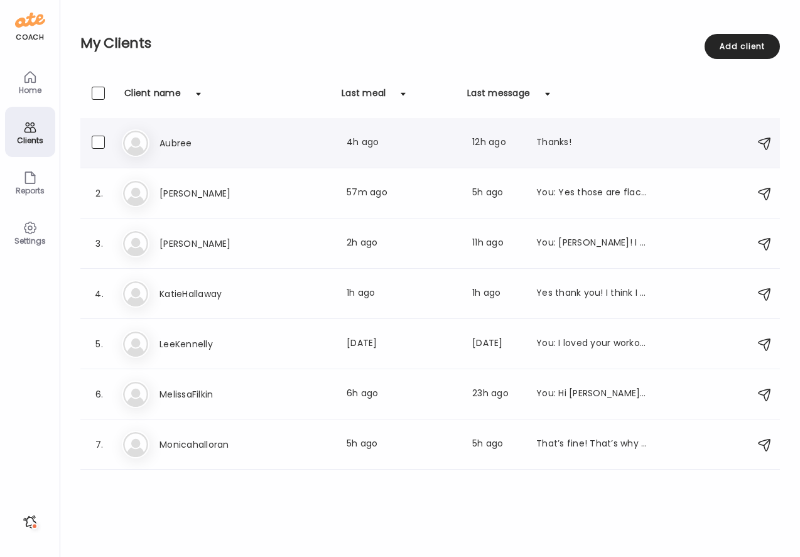
click at [178, 152] on div "Au Aubree Last meal: 4h ago Last message: 12h ago Thanks!" at bounding box center [432, 143] width 620 height 28
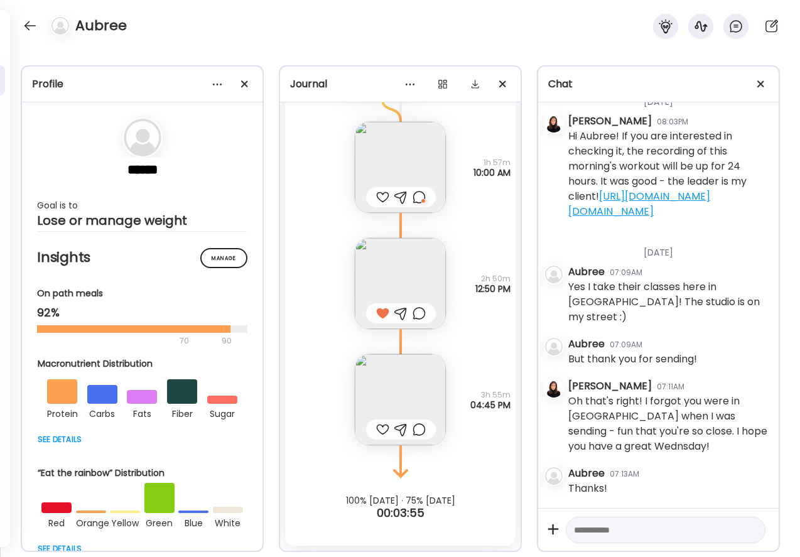
scroll to position [335, 0]
click at [21, 17] on div "Aubree" at bounding box center [400, 22] width 800 height 45
click at [31, 27] on div at bounding box center [30, 26] width 20 height 20
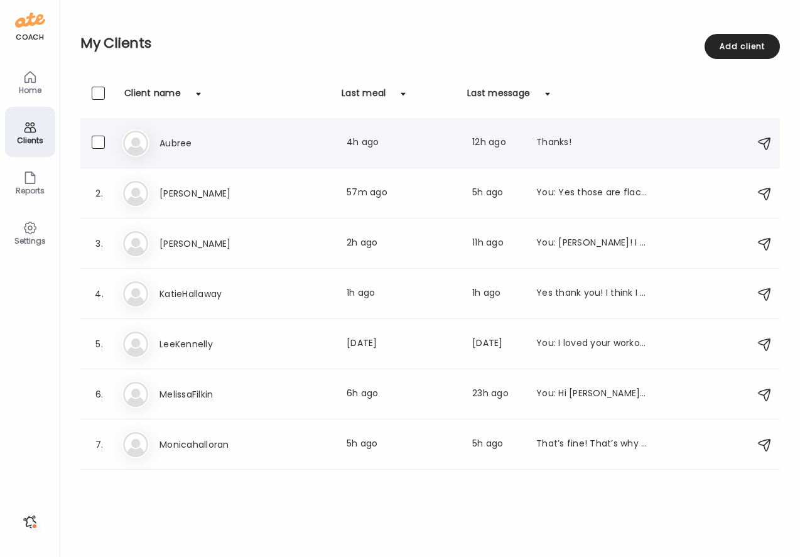
click at [380, 149] on div "Last meal: 4h ago" at bounding box center [402, 143] width 111 height 15
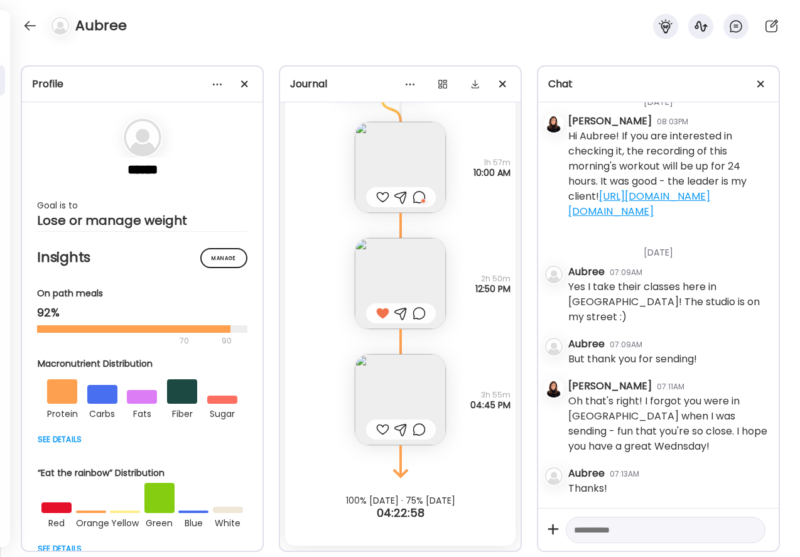
click at [647, 534] on textarea at bounding box center [654, 529] width 161 height 15
paste textarea "**********"
drag, startPoint x: 576, startPoint y: 529, endPoint x: 597, endPoint y: 529, distance: 20.7
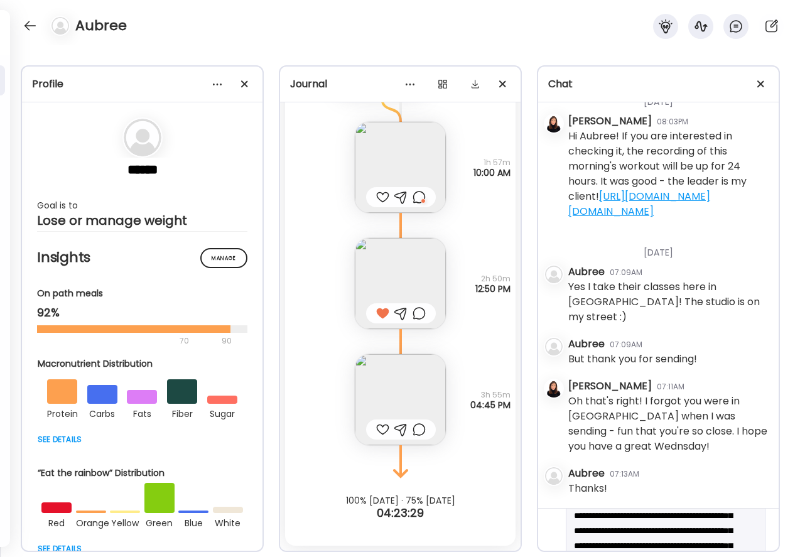
scroll to position [75, 0]
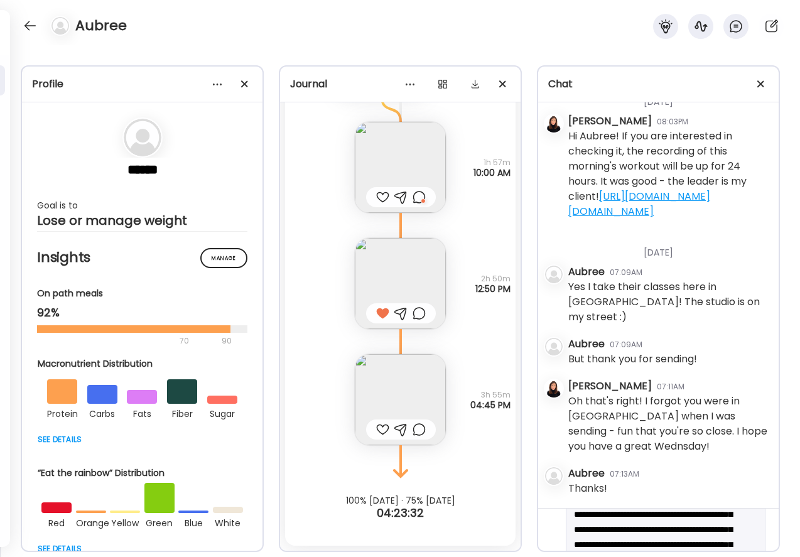
click at [603, 545] on textarea "**********" at bounding box center [654, 521] width 161 height 151
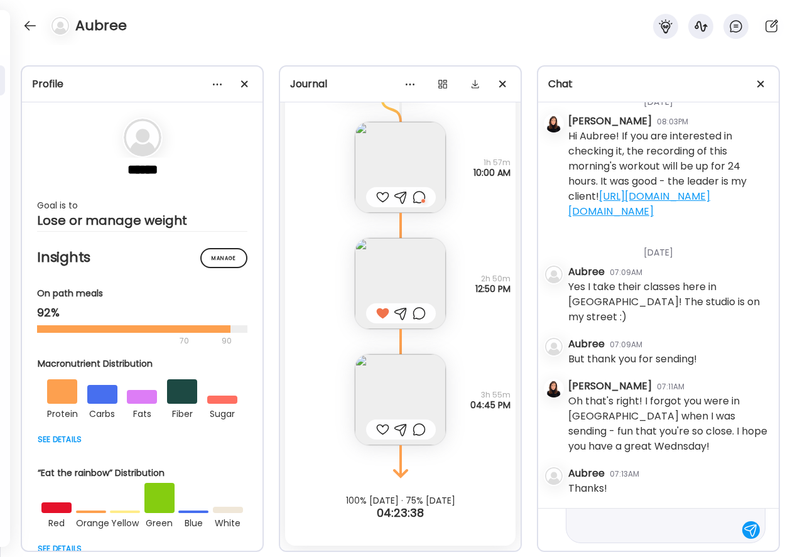
scroll to position [135, 0]
click at [623, 516] on textarea "**********" at bounding box center [654, 462] width 161 height 151
click at [732, 536] on textarea "**********" at bounding box center [654, 462] width 161 height 151
paste textarea "**********"
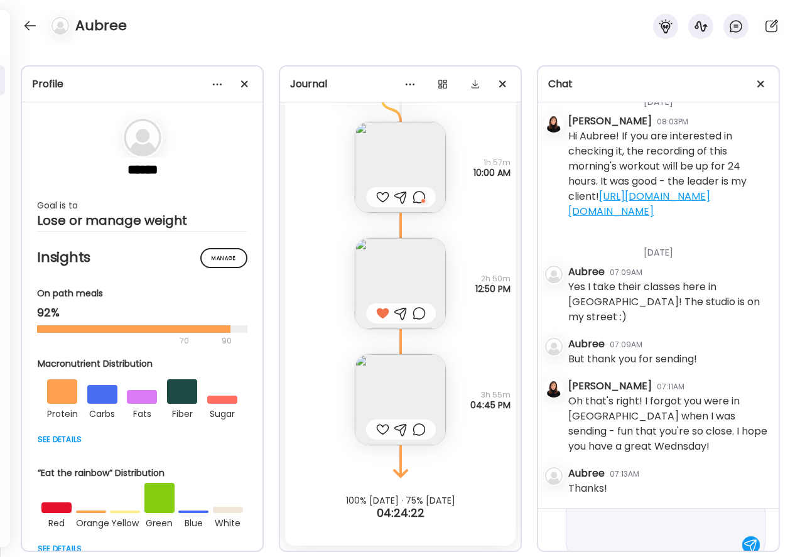
scroll to position [195, 0]
type textarea "**********"
click at [753, 531] on div at bounding box center [751, 530] width 18 height 18
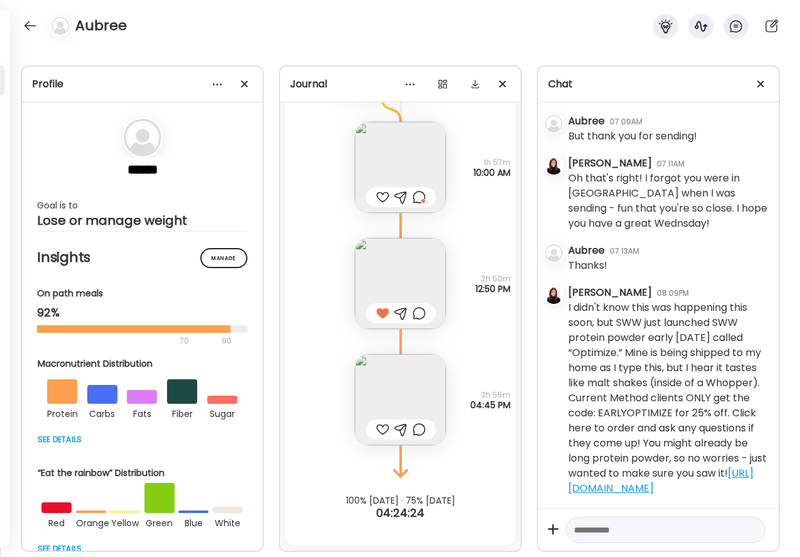
scroll to position [558, 0]
drag, startPoint x: 566, startPoint y: 306, endPoint x: 742, endPoint y: 489, distance: 253.6
click at [742, 489] on div "[DATE] - [DATE] [PERSON_NAME] 01:54PM [URL][DOMAIN_NAME] [PERSON_NAME] 01:54PM …" at bounding box center [658, 305] width 240 height 406
copy div "I didn't know this was happening this soon, but SWW just launched SWW protein p…"
click at [35, 23] on div at bounding box center [30, 26] width 20 height 20
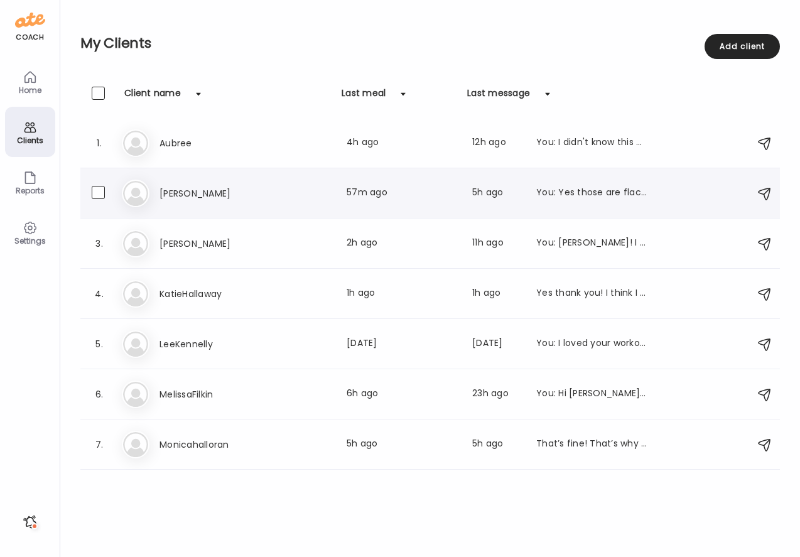
click at [598, 194] on div "You: Yes those are flackers I think and that is a very time amount of carb. The…" at bounding box center [591, 193] width 111 height 15
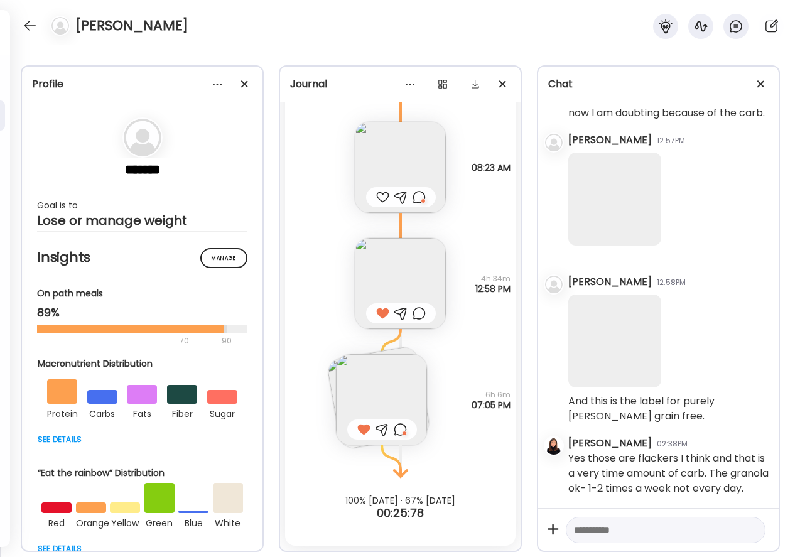
scroll to position [1709, 0]
click at [602, 537] on textarea at bounding box center [654, 529] width 161 height 15
paste textarea "**********"
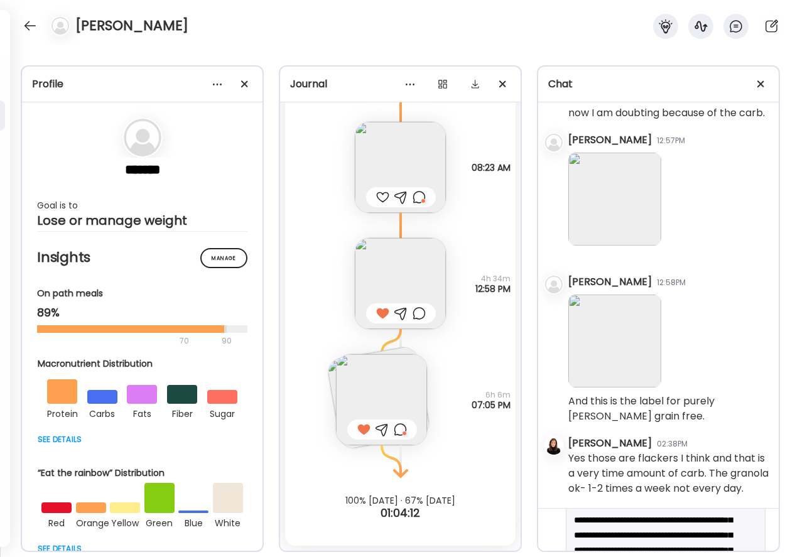
scroll to position [64, 0]
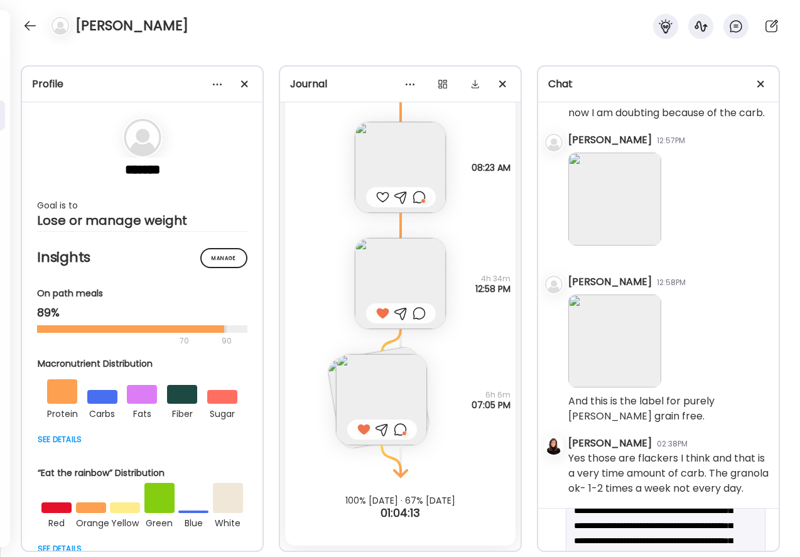
click at [616, 526] on textarea "**********" at bounding box center [654, 563] width 161 height 211
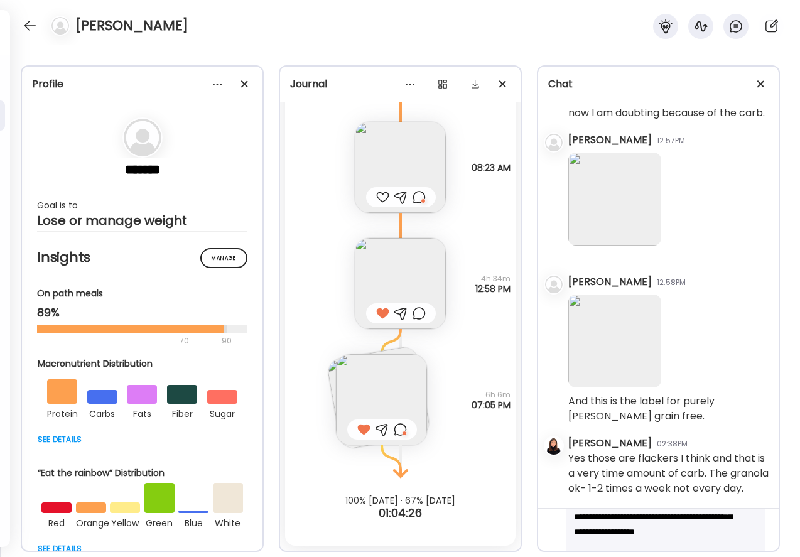
scroll to position [137, 0]
drag, startPoint x: 692, startPoint y: 529, endPoint x: 571, endPoint y: 515, distance: 121.4
click at [571, 515] on div "**********" at bounding box center [666, 490] width 200 height 222
type textarea "**********"
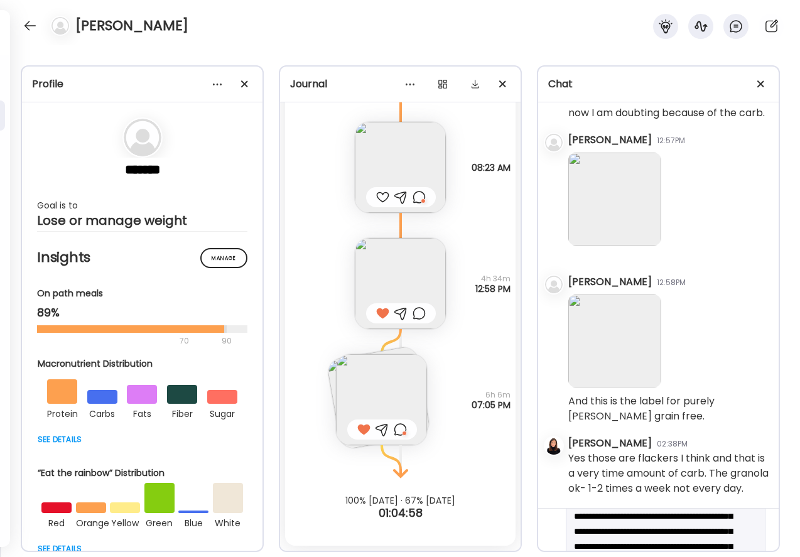
scroll to position [79, 0]
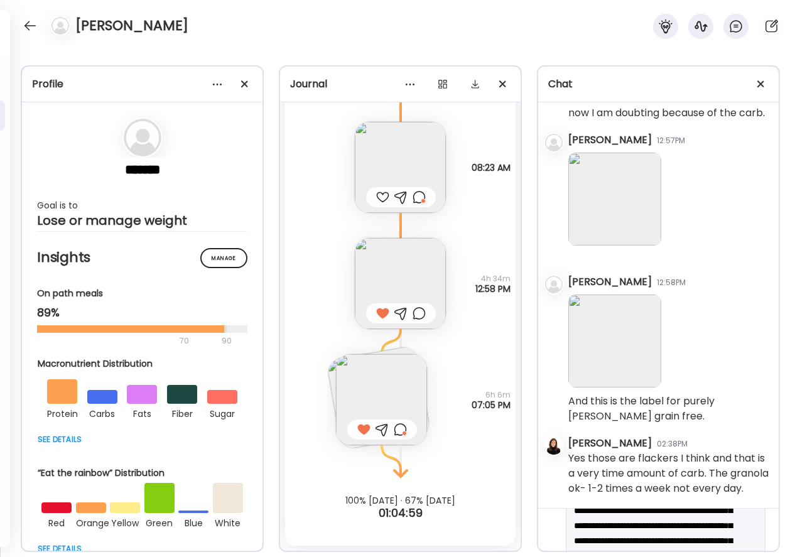
click at [593, 529] on textarea "**********" at bounding box center [654, 556] width 161 height 226
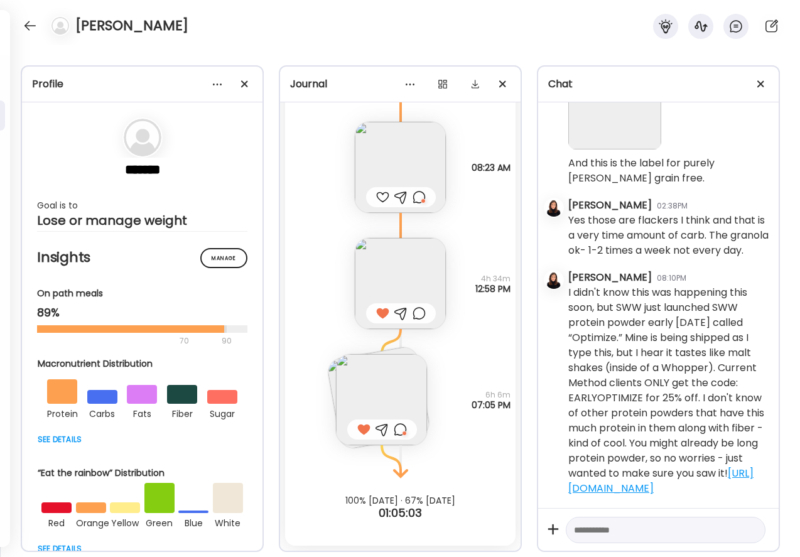
scroll to position [1947, 0]
click at [30, 24] on div at bounding box center [30, 26] width 20 height 20
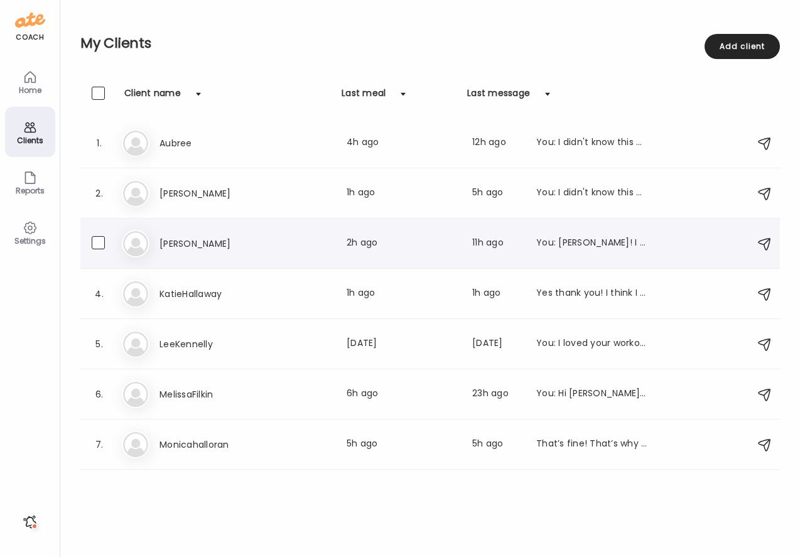
click at [158, 253] on div "Je [PERSON_NAME] Last meal: 2h ago Last message: 11h ago You: [PERSON_NAME]! I …" at bounding box center [432, 244] width 620 height 28
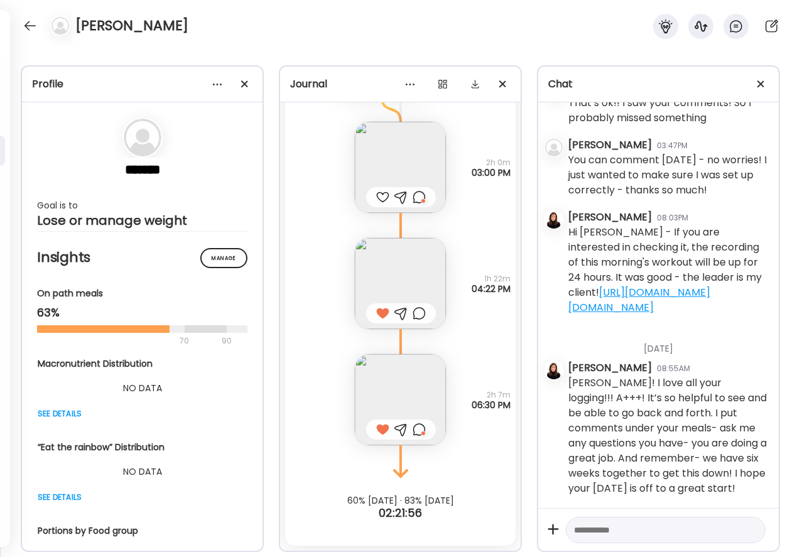
scroll to position [10, 0]
click at [598, 530] on textarea at bounding box center [654, 529] width 161 height 15
paste textarea "**********"
type textarea "**********"
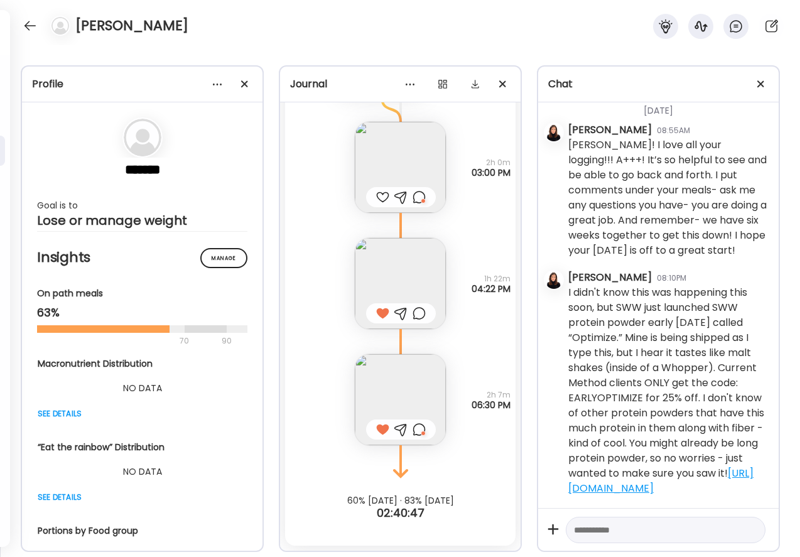
scroll to position [751, 0]
click at [29, 26] on div at bounding box center [30, 26] width 20 height 20
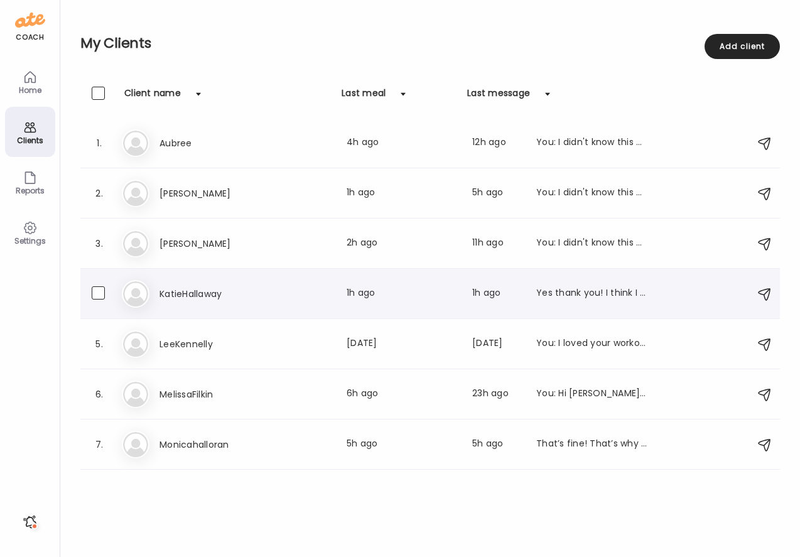
click at [232, 295] on h3 "KatieHallaway" at bounding box center [214, 293] width 111 height 15
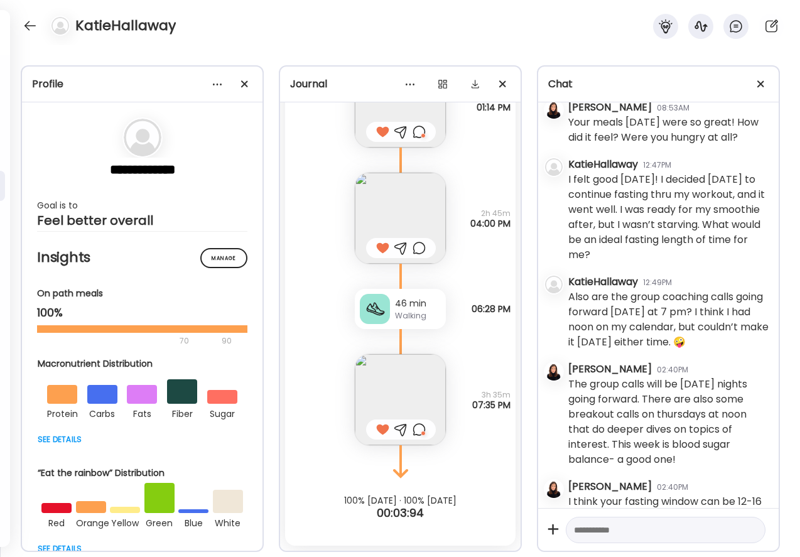
scroll to position [0, 0]
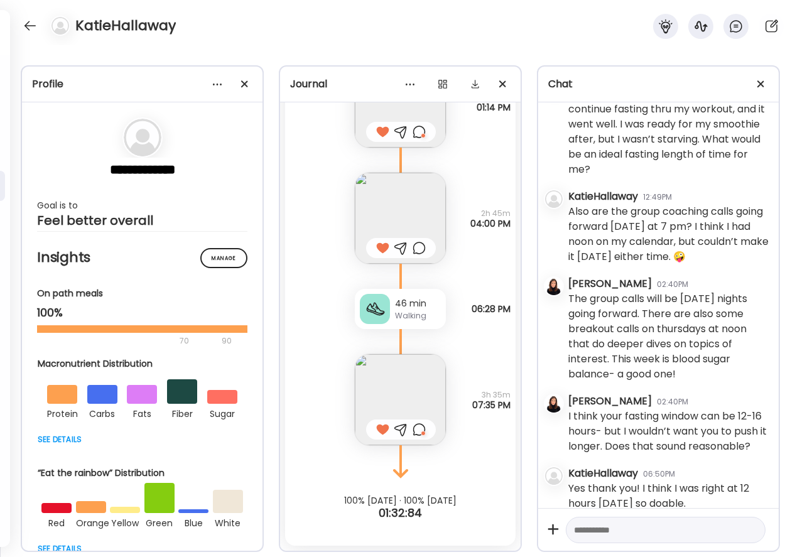
click at [627, 536] on textarea at bounding box center [654, 529] width 161 height 15
click at [602, 536] on textarea at bounding box center [654, 529] width 161 height 15
paste textarea "**********"
type textarea "**********"
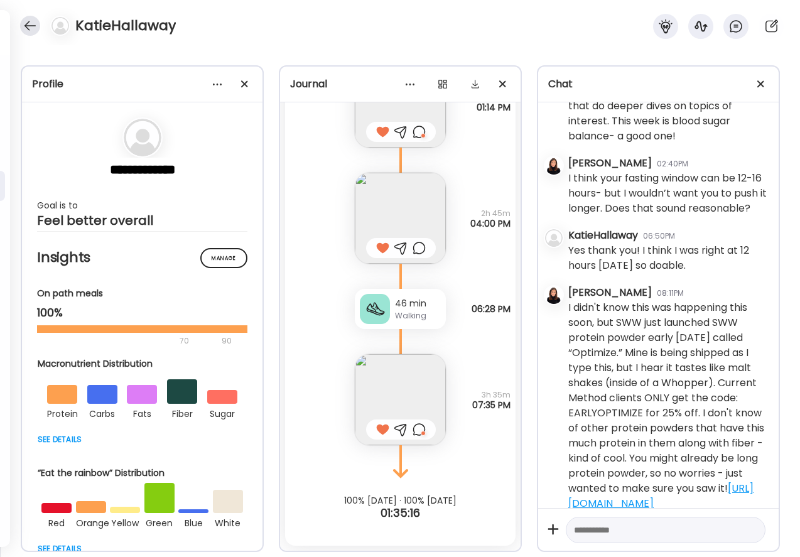
click at [30, 26] on div at bounding box center [30, 26] width 20 height 20
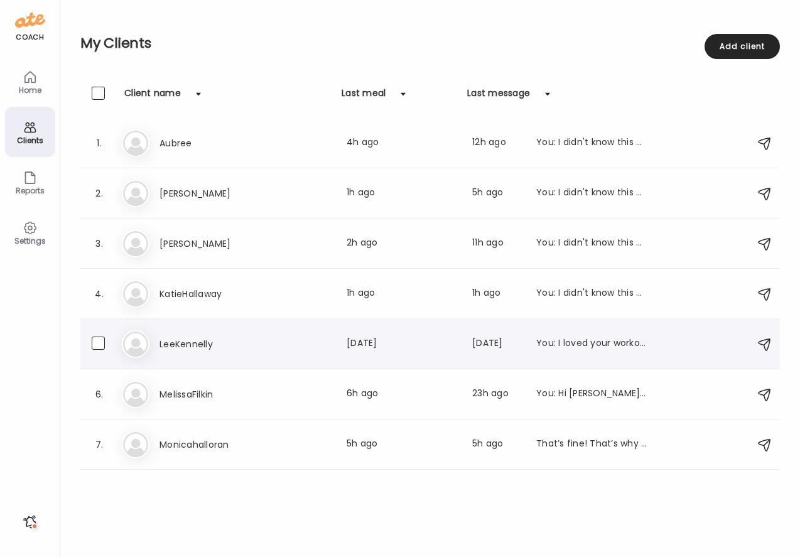
click at [184, 337] on h3 "LeeKennelly" at bounding box center [214, 344] width 111 height 15
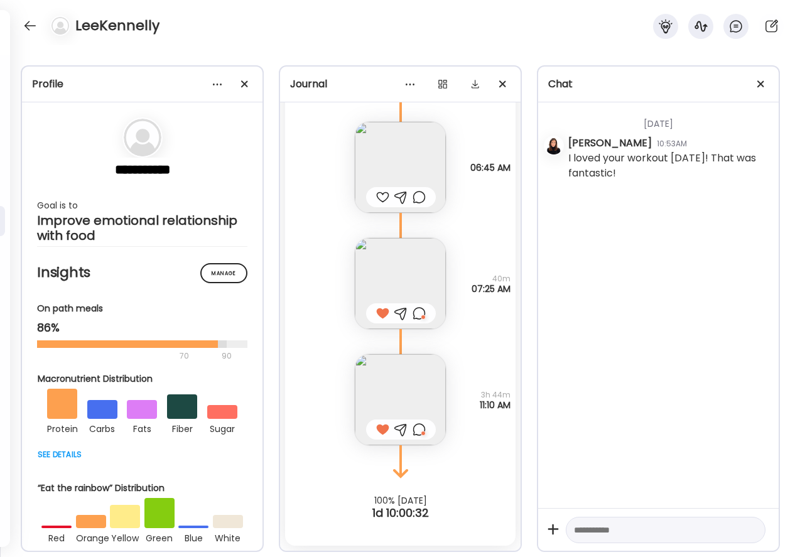
click at [638, 530] on textarea at bounding box center [654, 529] width 161 height 15
paste textarea "**********"
type textarea "**********"
click at [752, 532] on div at bounding box center [751, 530] width 18 height 18
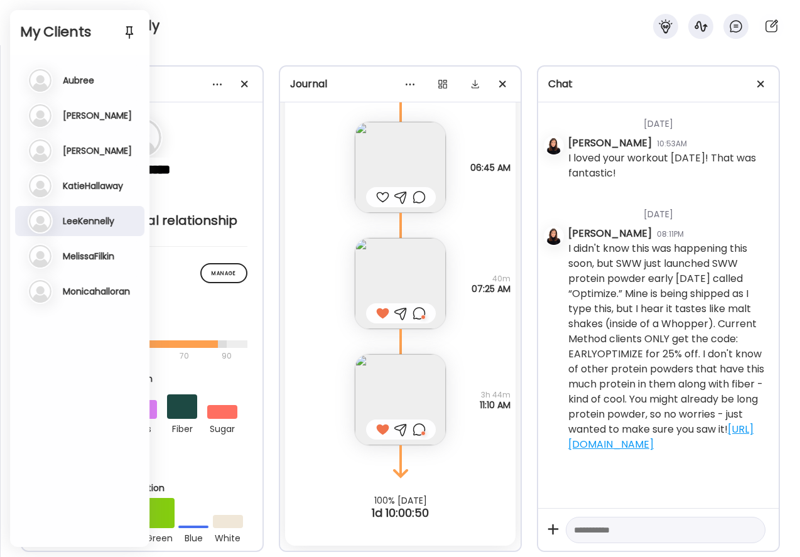
click at [189, 42] on div "LeeKennelly" at bounding box center [400, 22] width 800 height 45
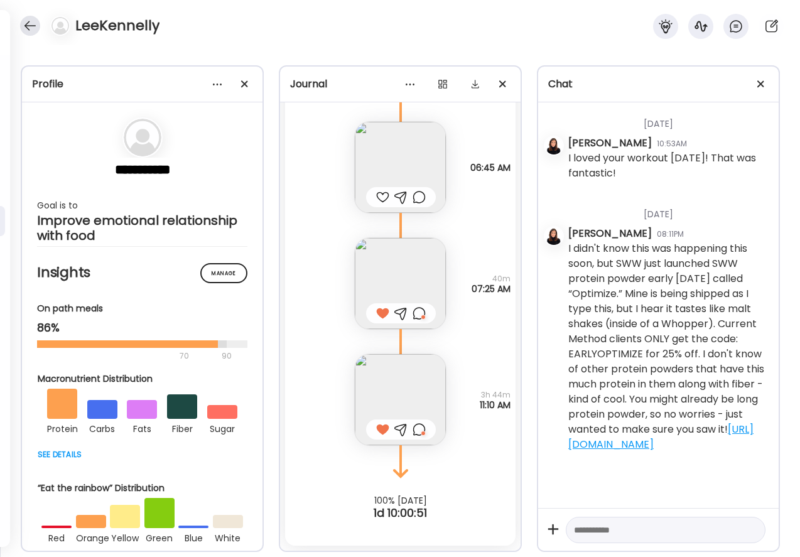
click at [31, 24] on div at bounding box center [30, 26] width 20 height 20
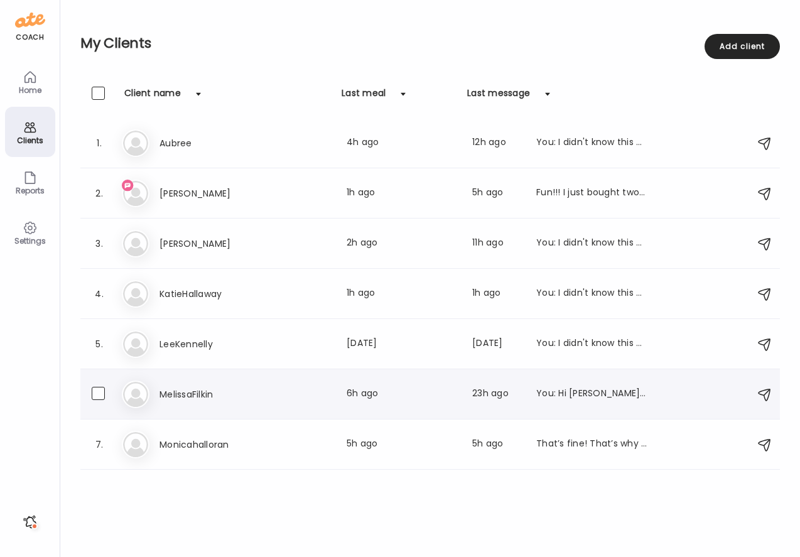
click at [195, 396] on h3 "MelissaFilkin" at bounding box center [214, 394] width 111 height 15
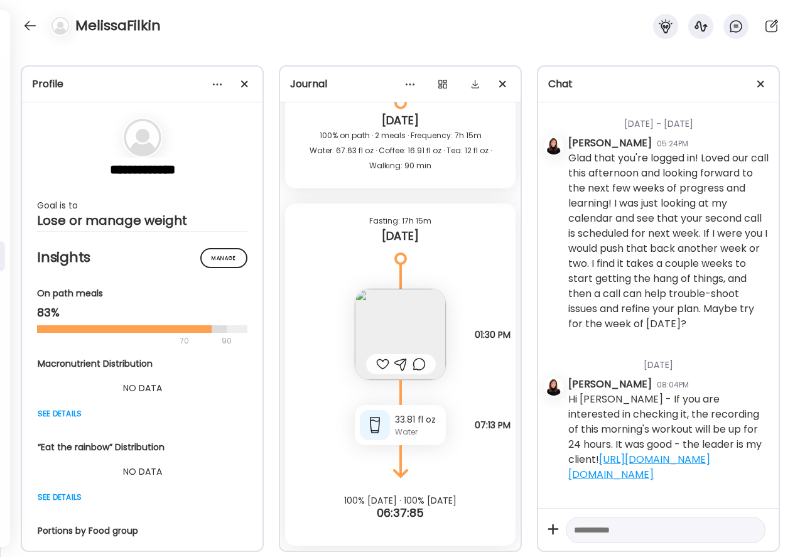
click at [608, 531] on textarea at bounding box center [654, 529] width 161 height 15
paste textarea "**********"
type textarea "**********"
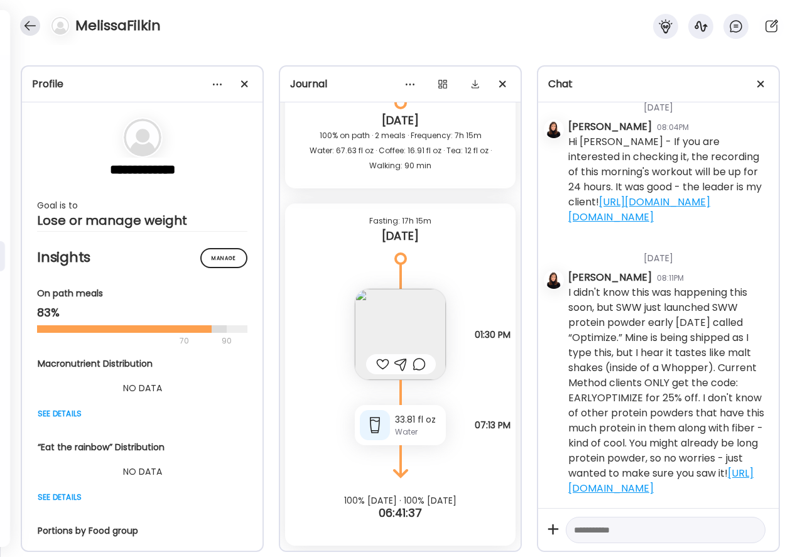
click at [32, 25] on div at bounding box center [30, 26] width 20 height 20
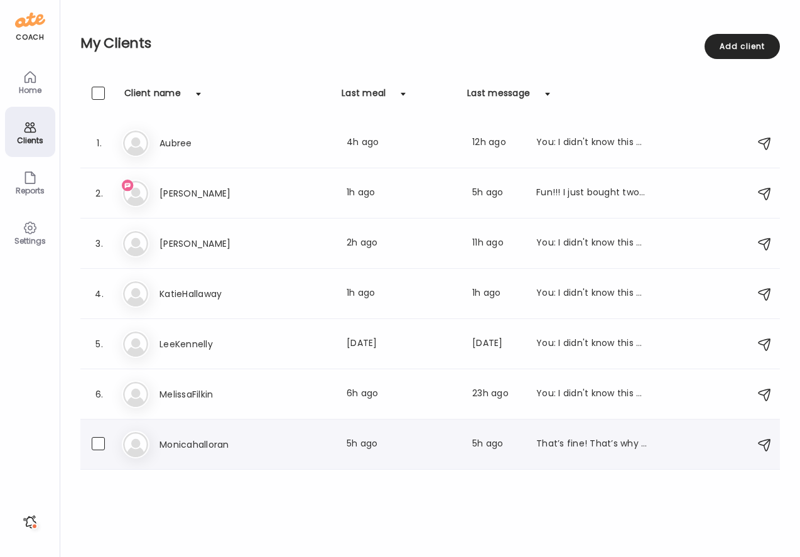
click at [190, 446] on h3 "Monicahalloran" at bounding box center [214, 444] width 111 height 15
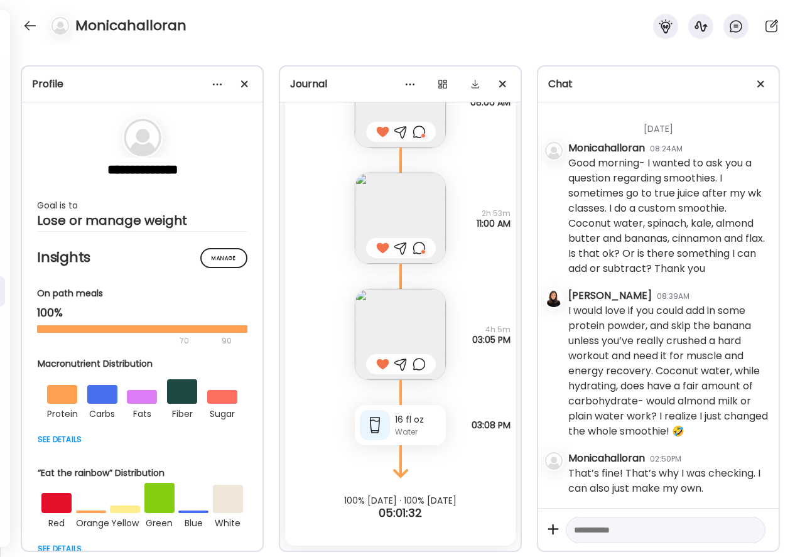
click at [595, 532] on textarea at bounding box center [654, 529] width 161 height 15
paste textarea "**********"
type textarea "**********"
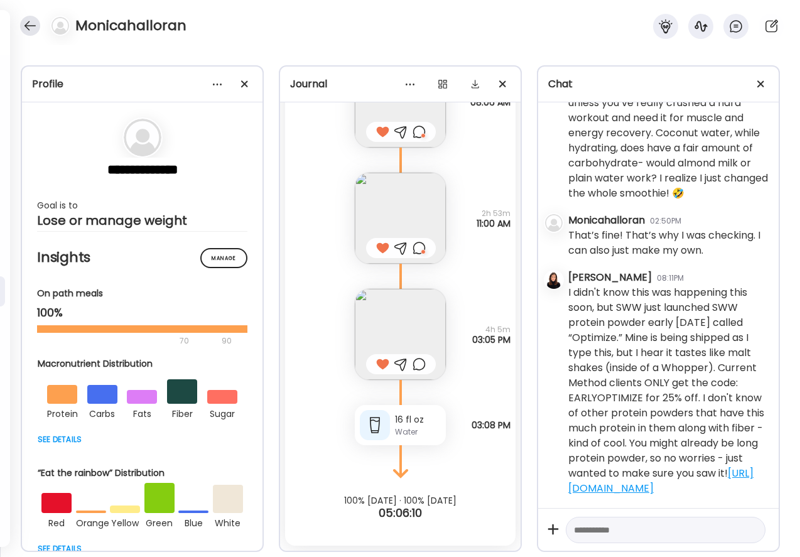
click at [28, 33] on div at bounding box center [30, 26] width 20 height 20
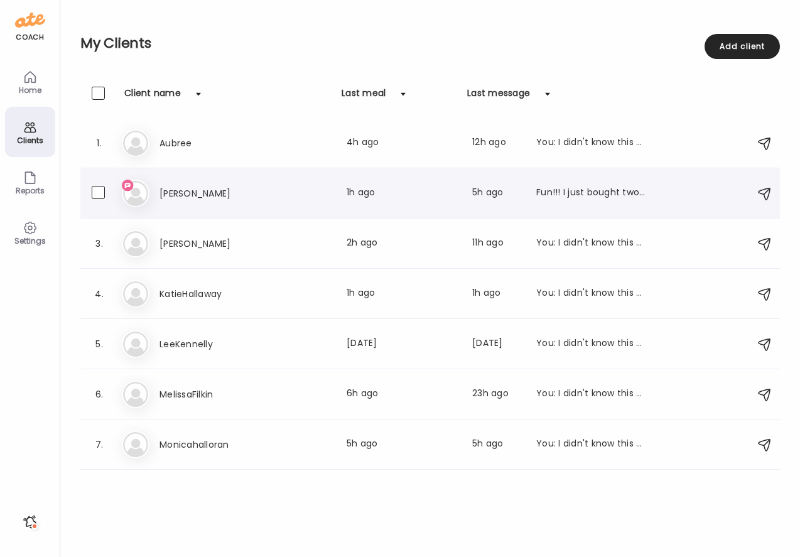
click at [165, 186] on h3 "[PERSON_NAME]" at bounding box center [214, 193] width 111 height 15
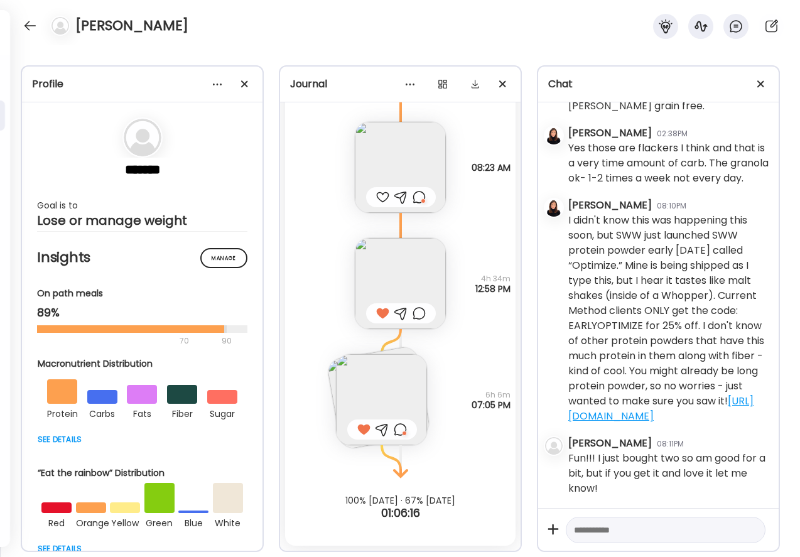
click at [644, 531] on textarea at bounding box center [654, 529] width 161 height 15
type textarea "**********"
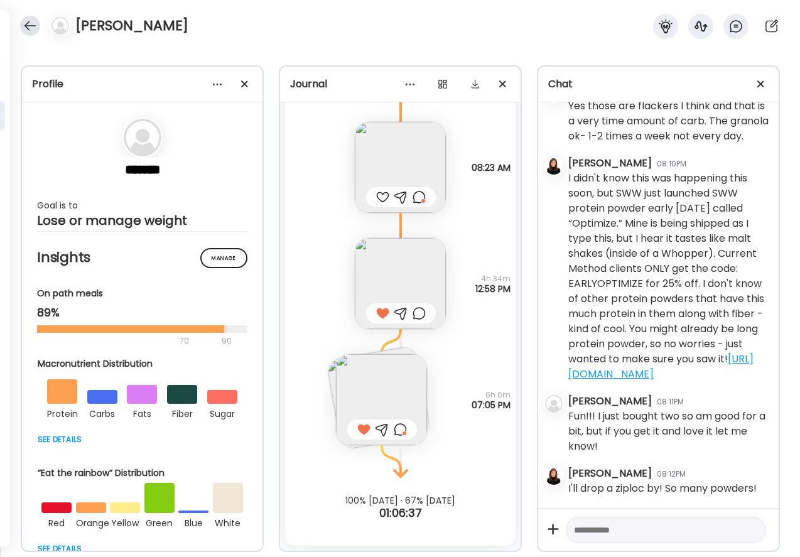
click at [29, 27] on div at bounding box center [30, 26] width 20 height 20
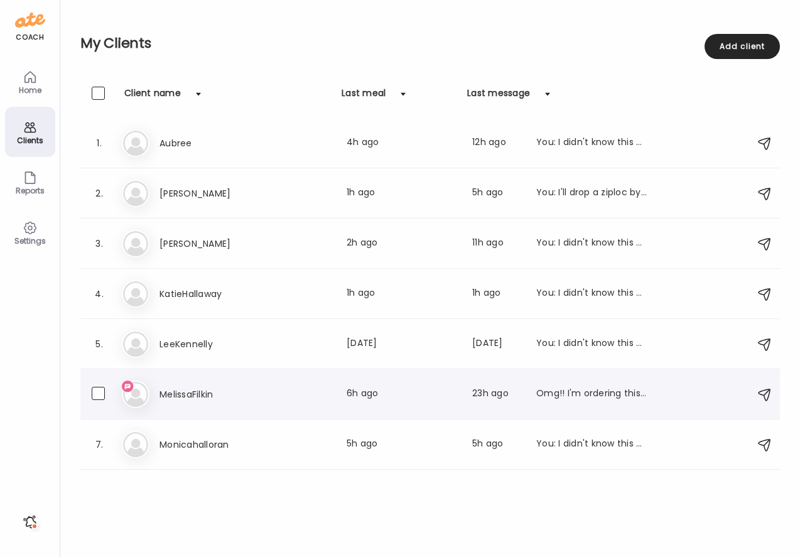
click at [171, 391] on h3 "MelissaFilkin" at bounding box center [214, 394] width 111 height 15
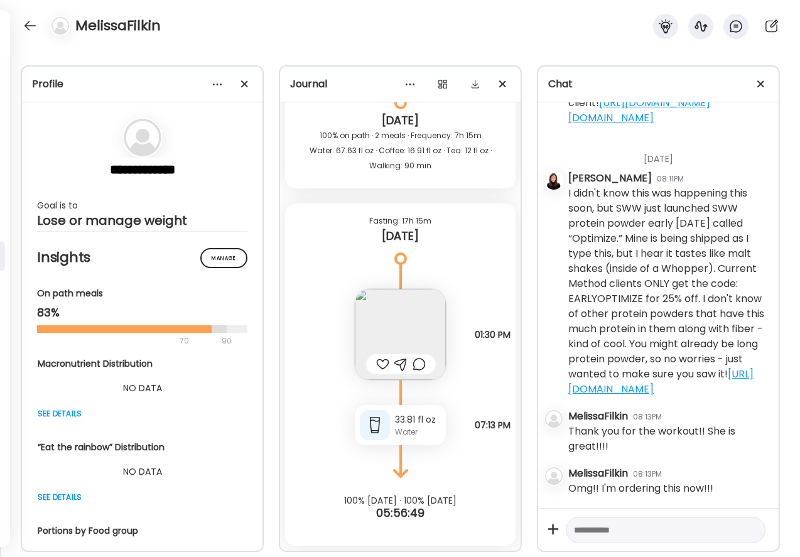
scroll to position [537, 0]
